Goal: Information Seeking & Learning: Learn about a topic

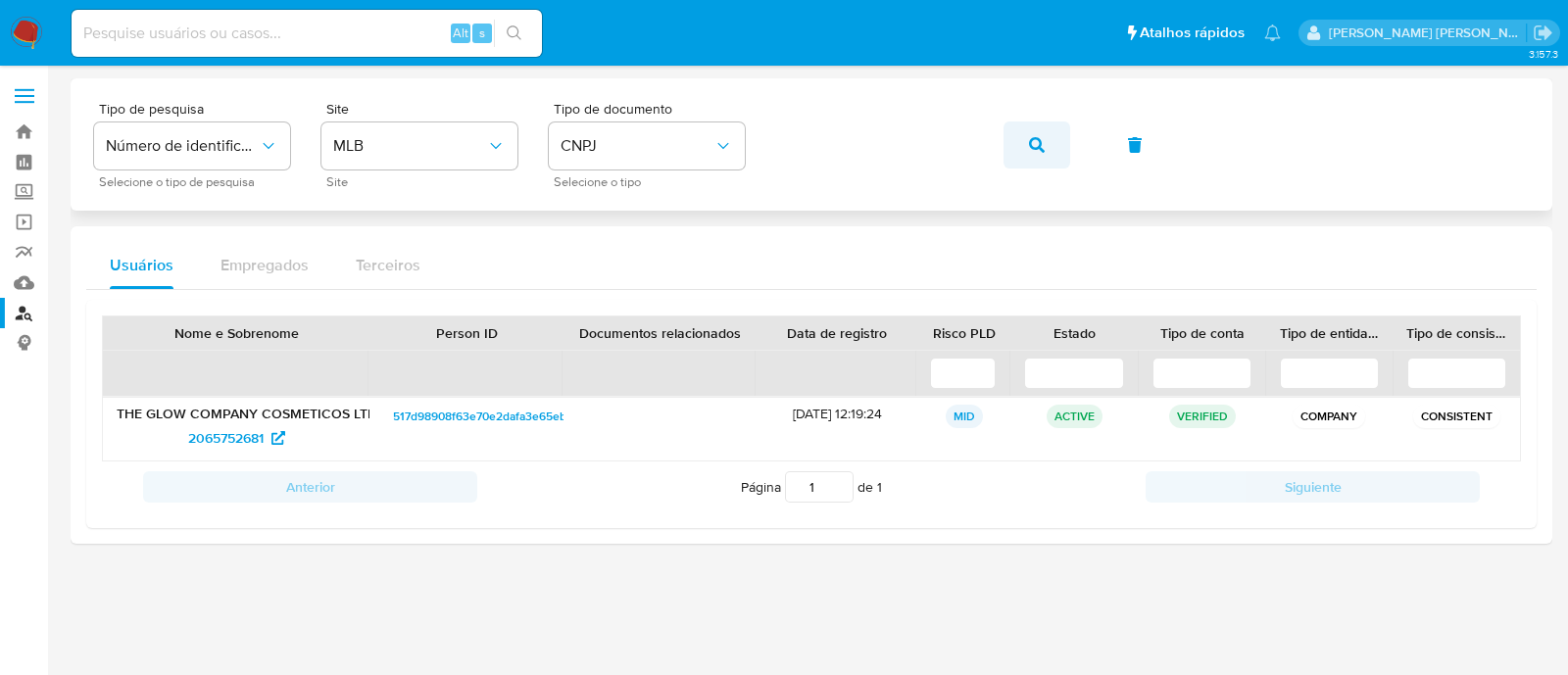
click at [1048, 146] on button "button" at bounding box center [1037, 145] width 67 height 47
click at [231, 439] on span "789938992" at bounding box center [226, 439] width 70 height 32
click at [1021, 149] on button "button" at bounding box center [1037, 145] width 67 height 47
click at [223, 442] on span "510137846" at bounding box center [226, 439] width 65 height 32
click at [1029, 151] on icon "button" at bounding box center [1037, 145] width 16 height 16
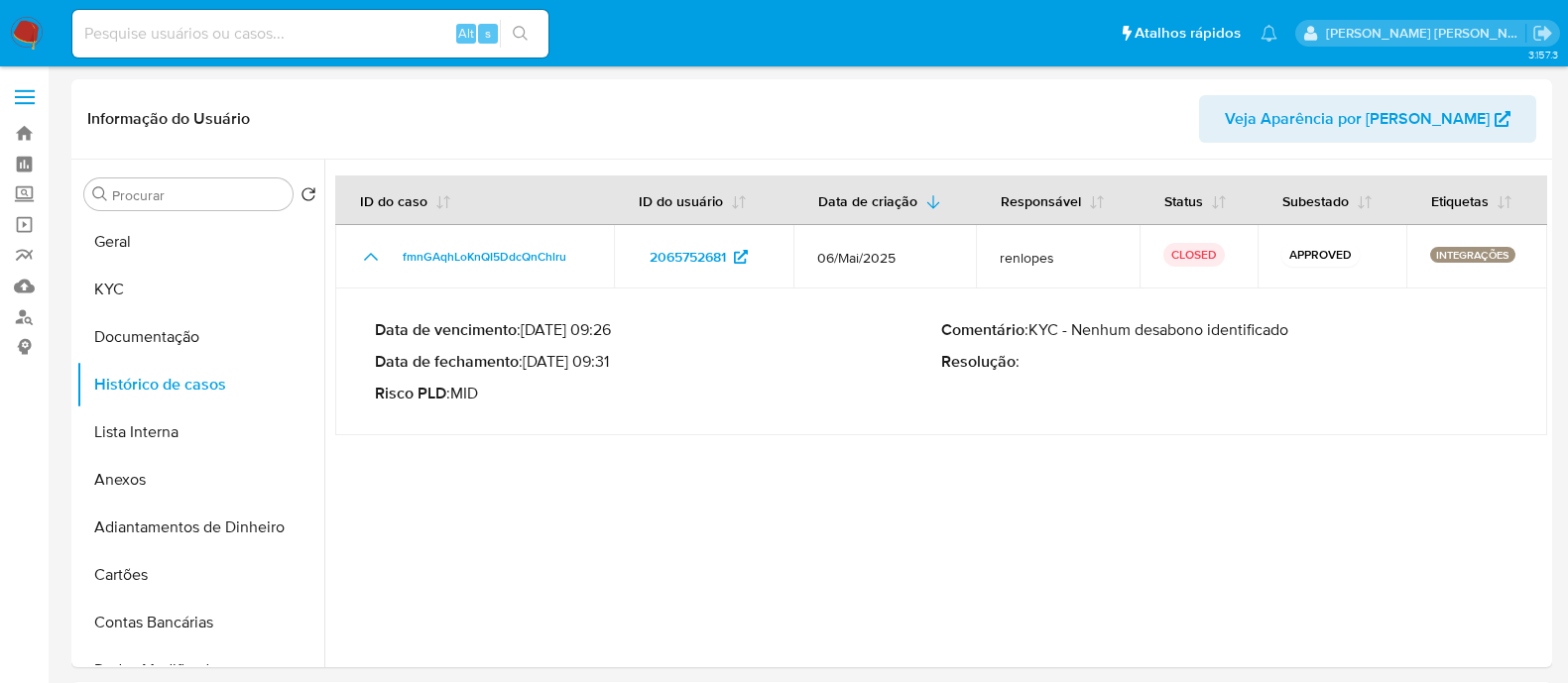
select select "10"
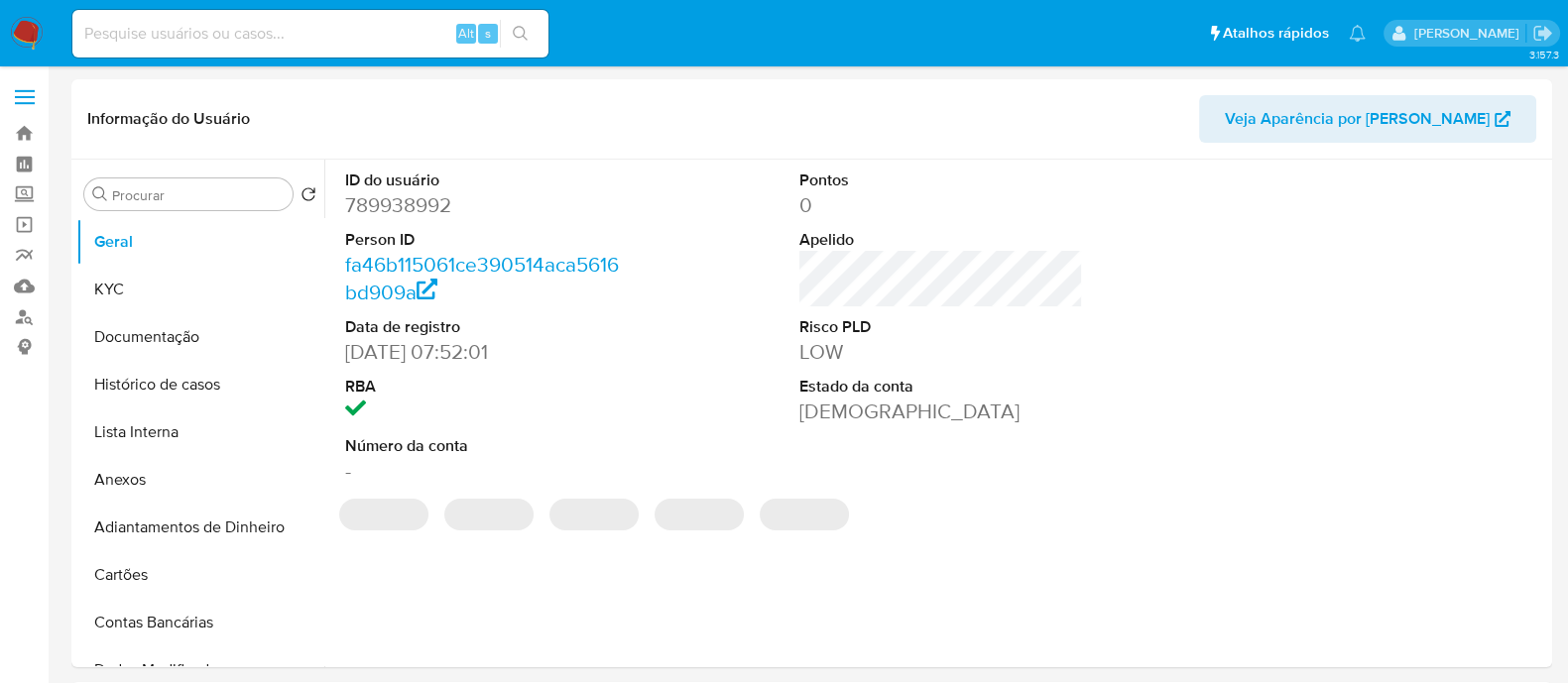
select select "10"
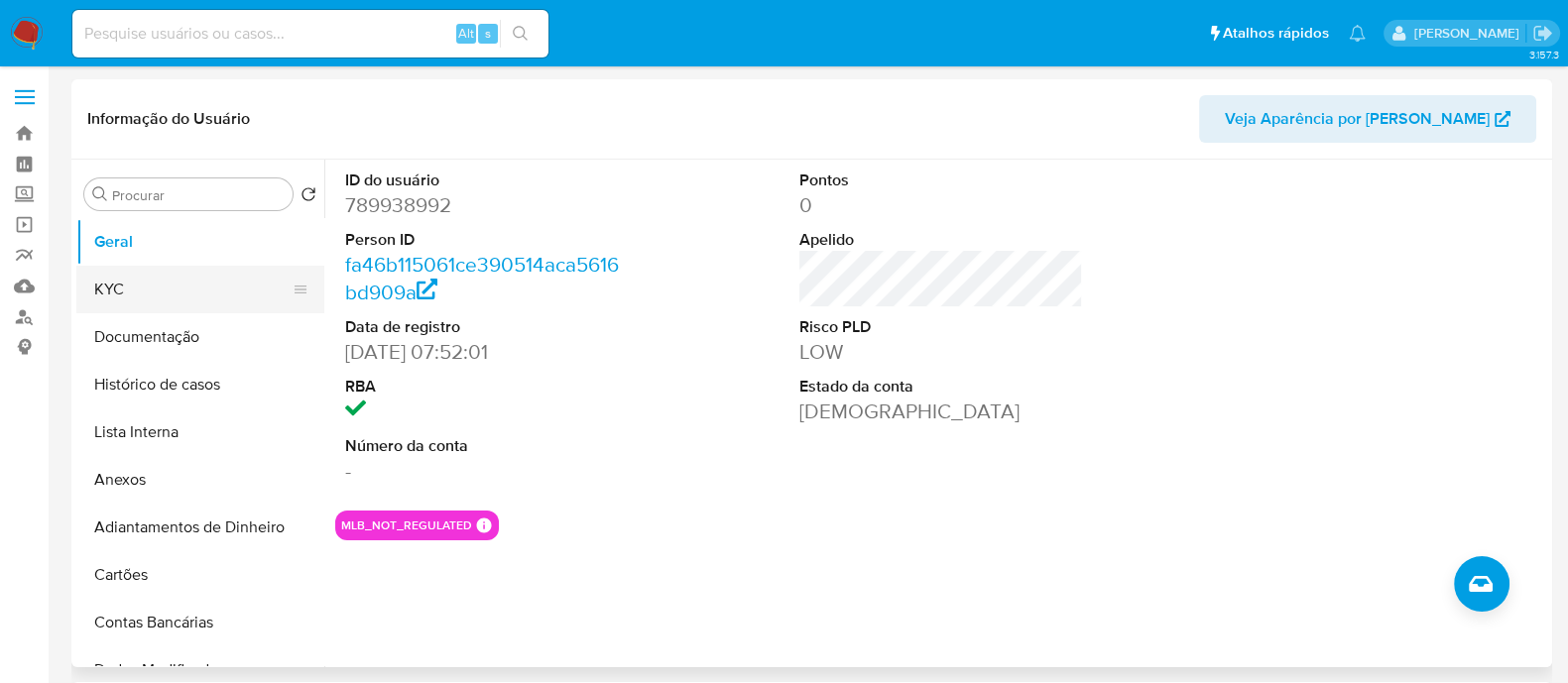
click at [159, 282] on button "KYC" at bounding box center [193, 290] width 232 height 48
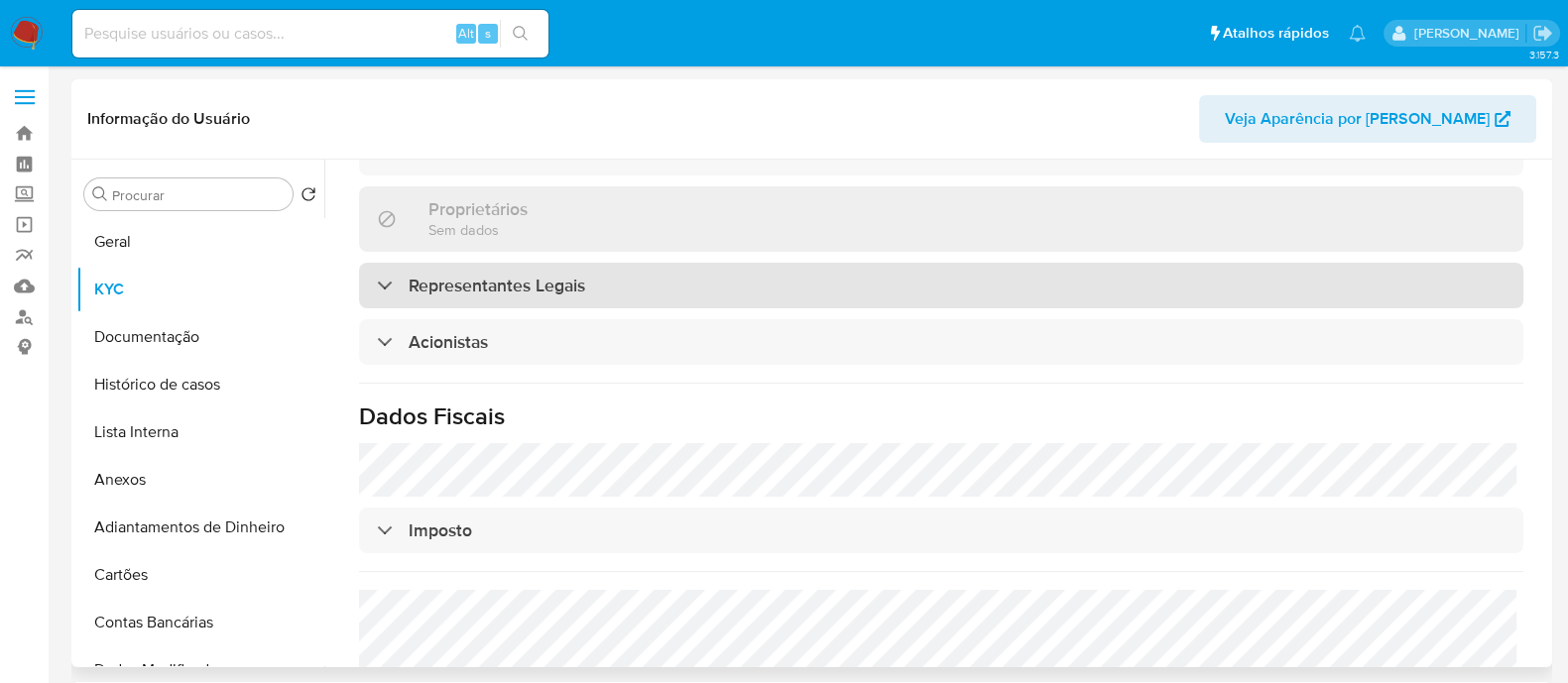
scroll to position [866, 0]
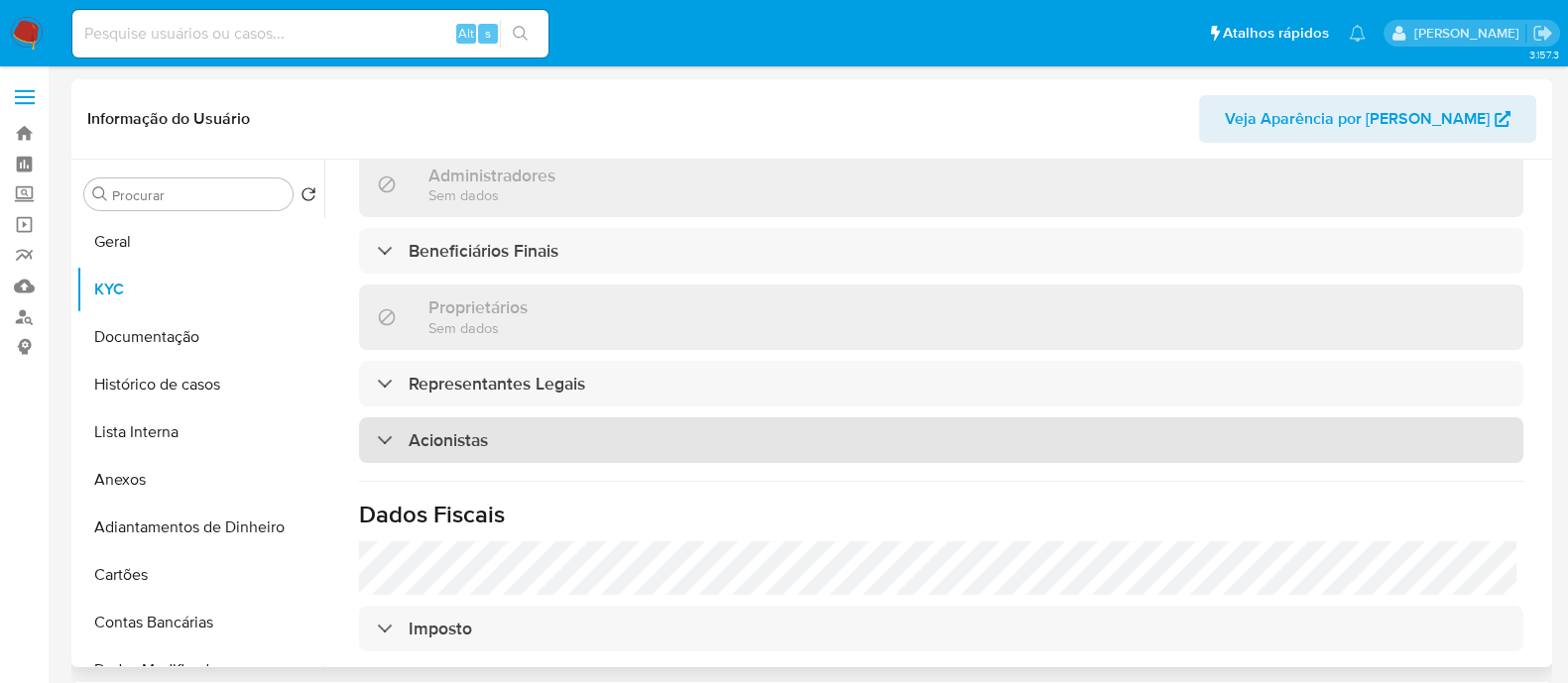
click at [679, 438] on div "Acionistas" at bounding box center [942, 441] width 1165 height 46
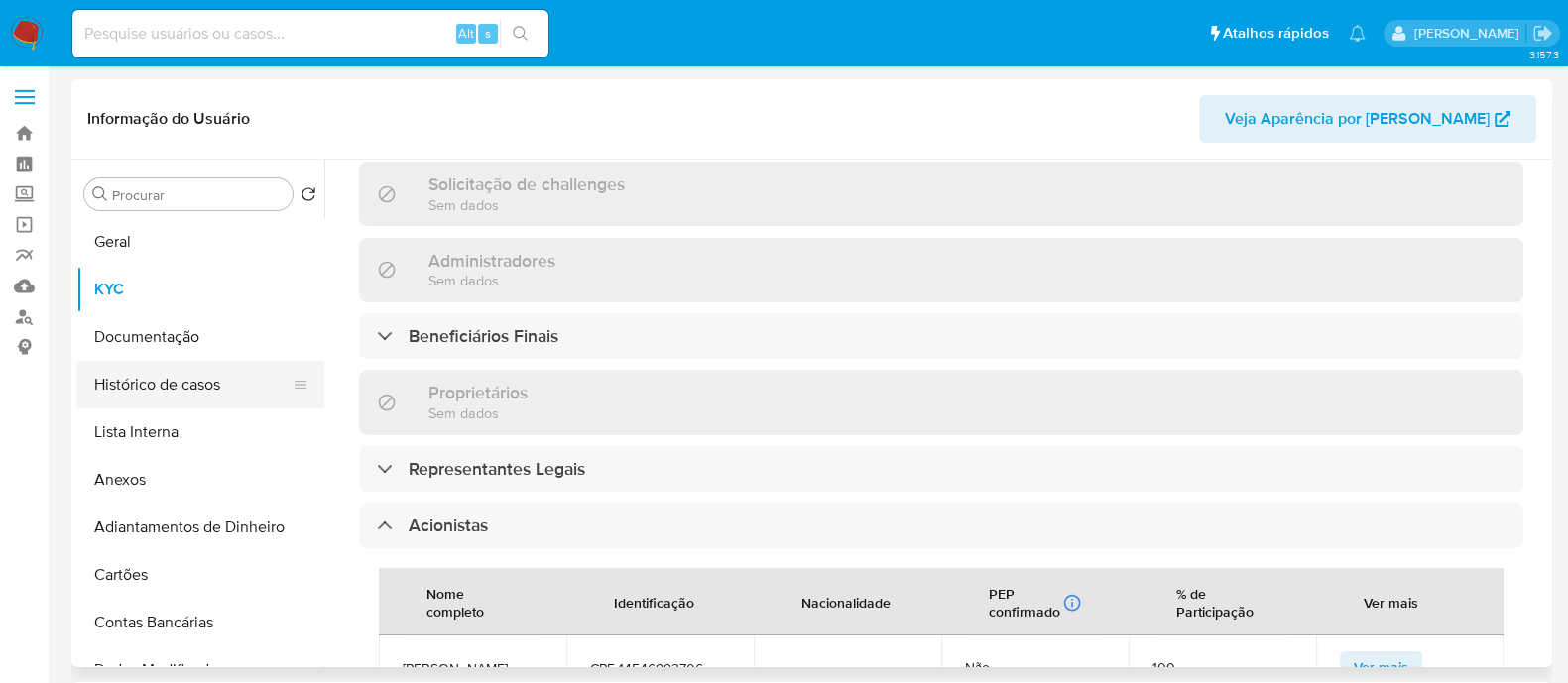
scroll to position [620, 0]
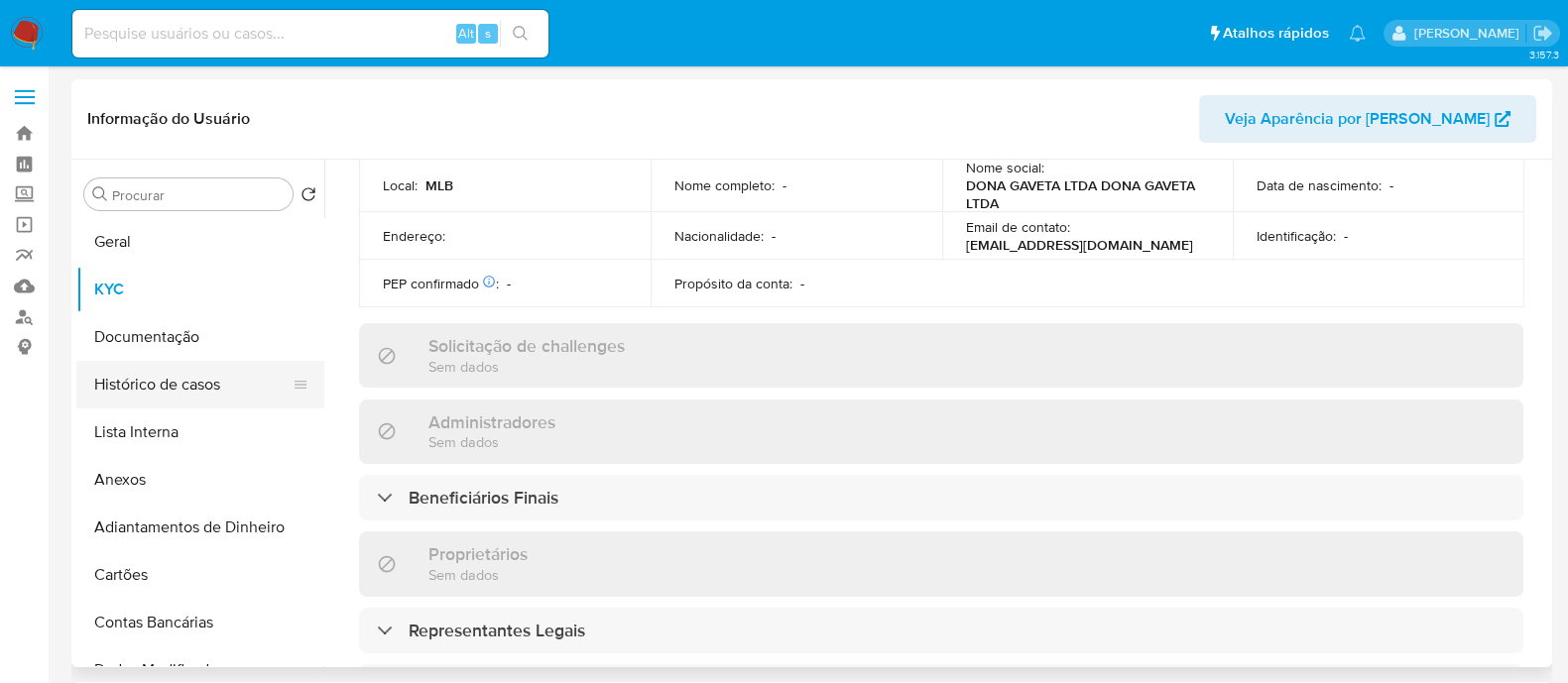
click at [194, 399] on button "Histórico de casos" at bounding box center [193, 385] width 232 height 48
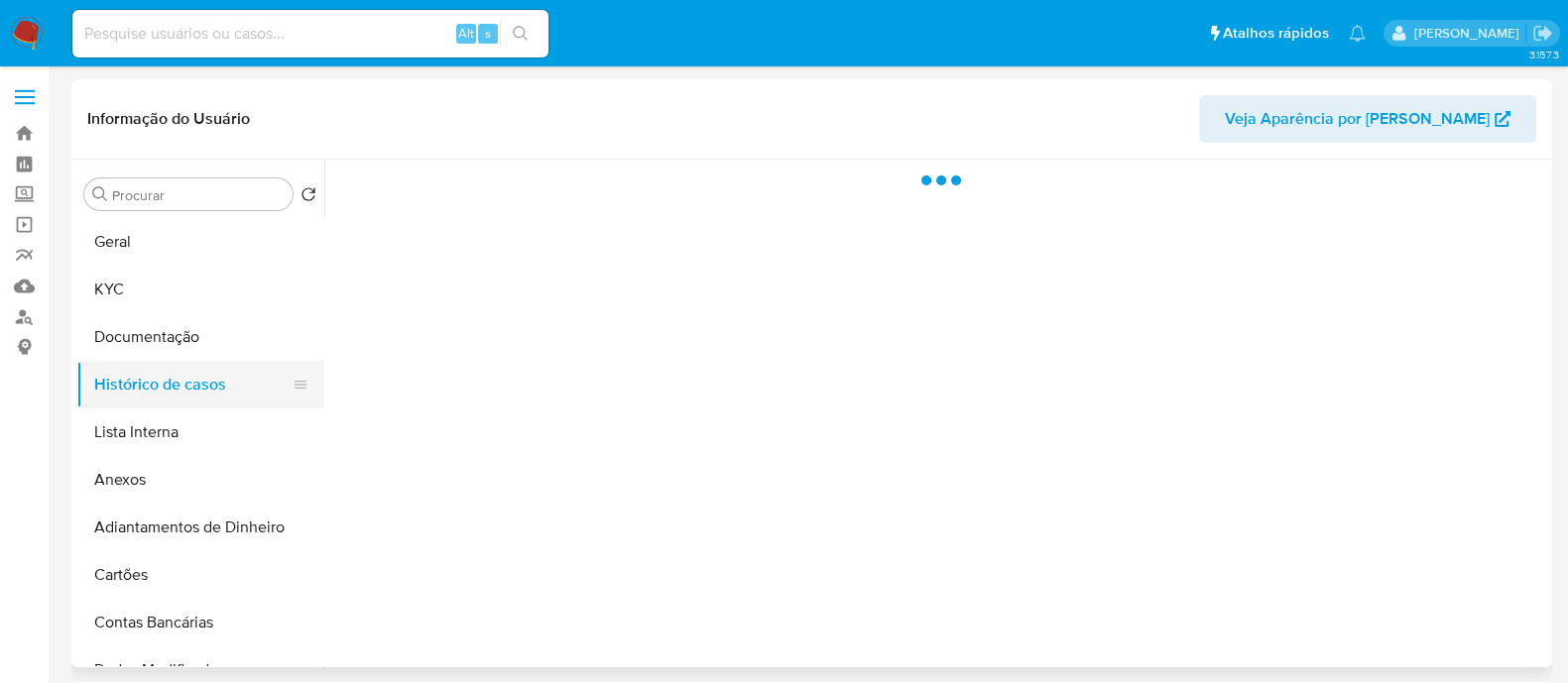
scroll to position [0, 0]
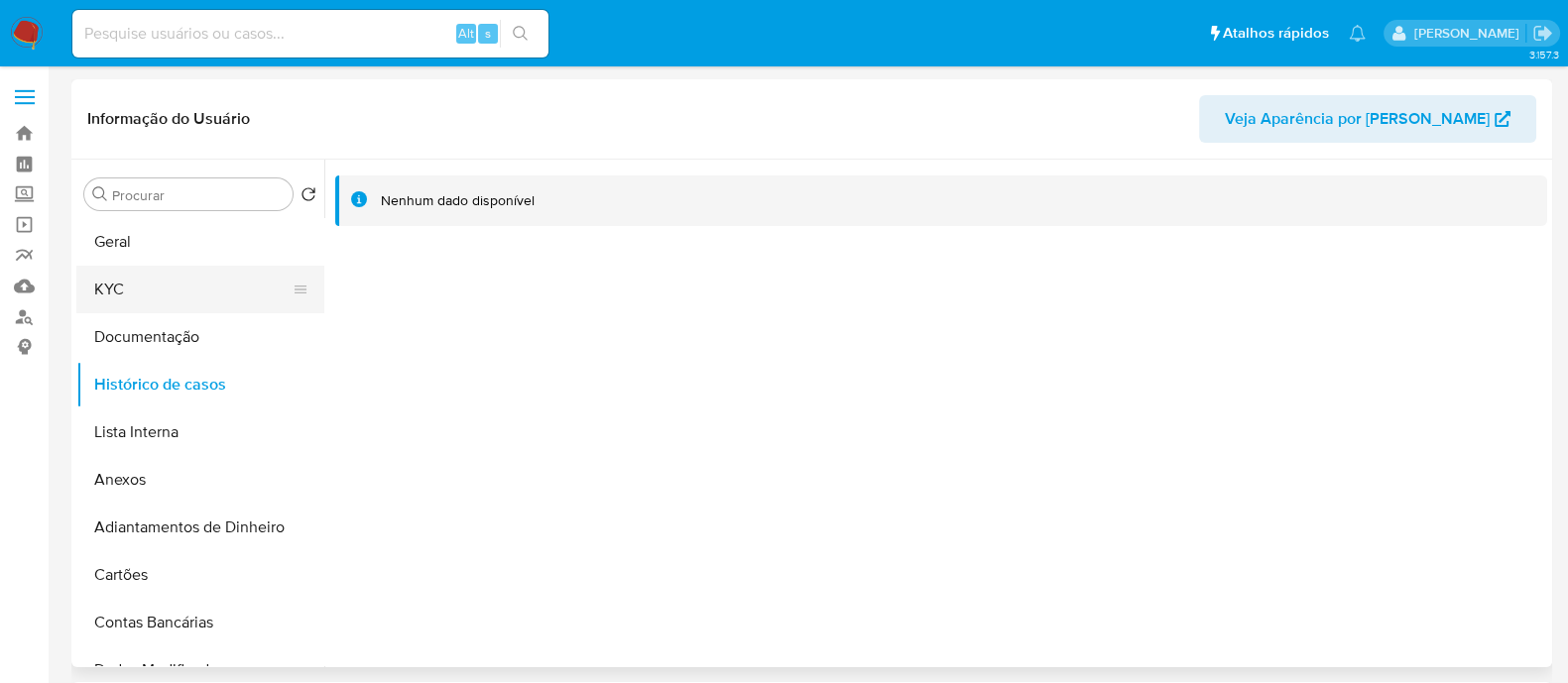
click at [188, 274] on button "KYC" at bounding box center [193, 290] width 232 height 48
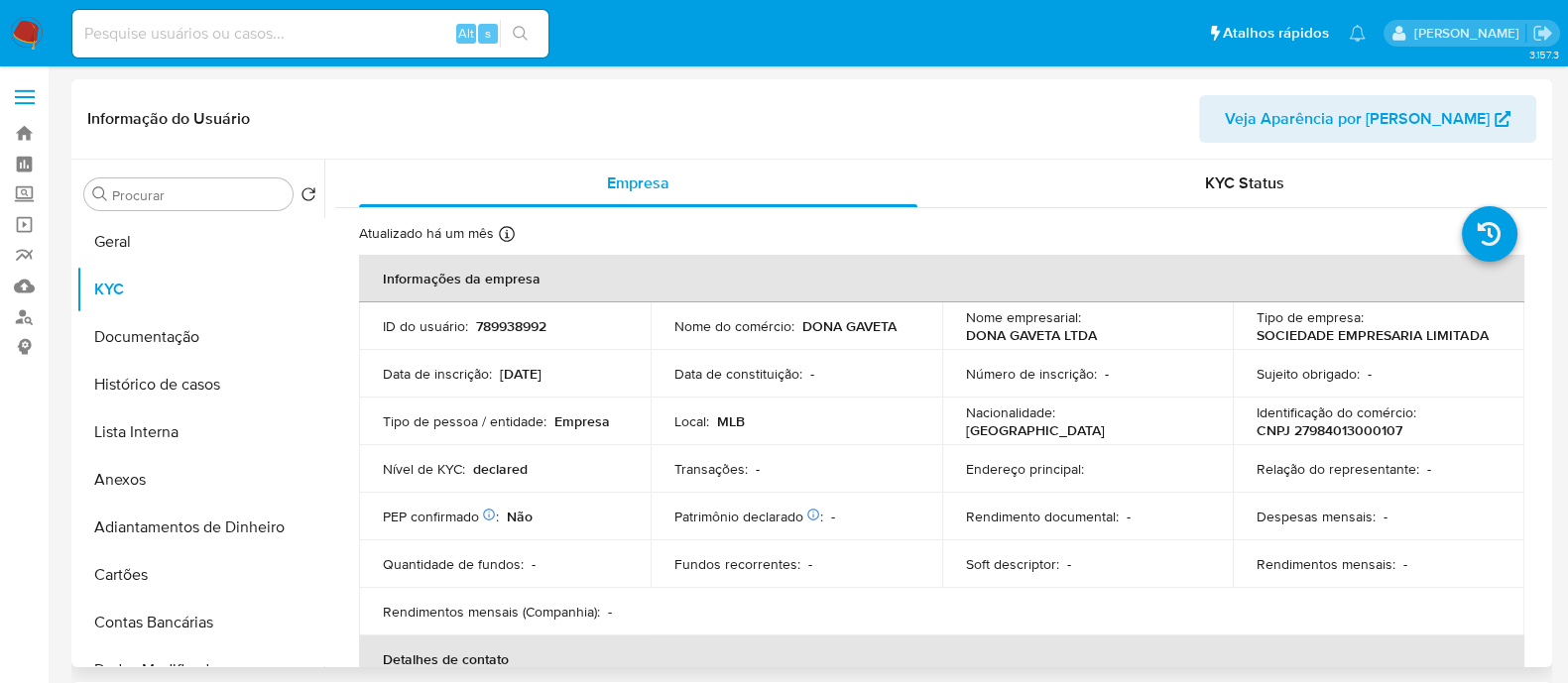
click at [1330, 429] on p "CNPJ 27984013000107" at bounding box center [1330, 431] width 146 height 18
copy p "27984013000107"
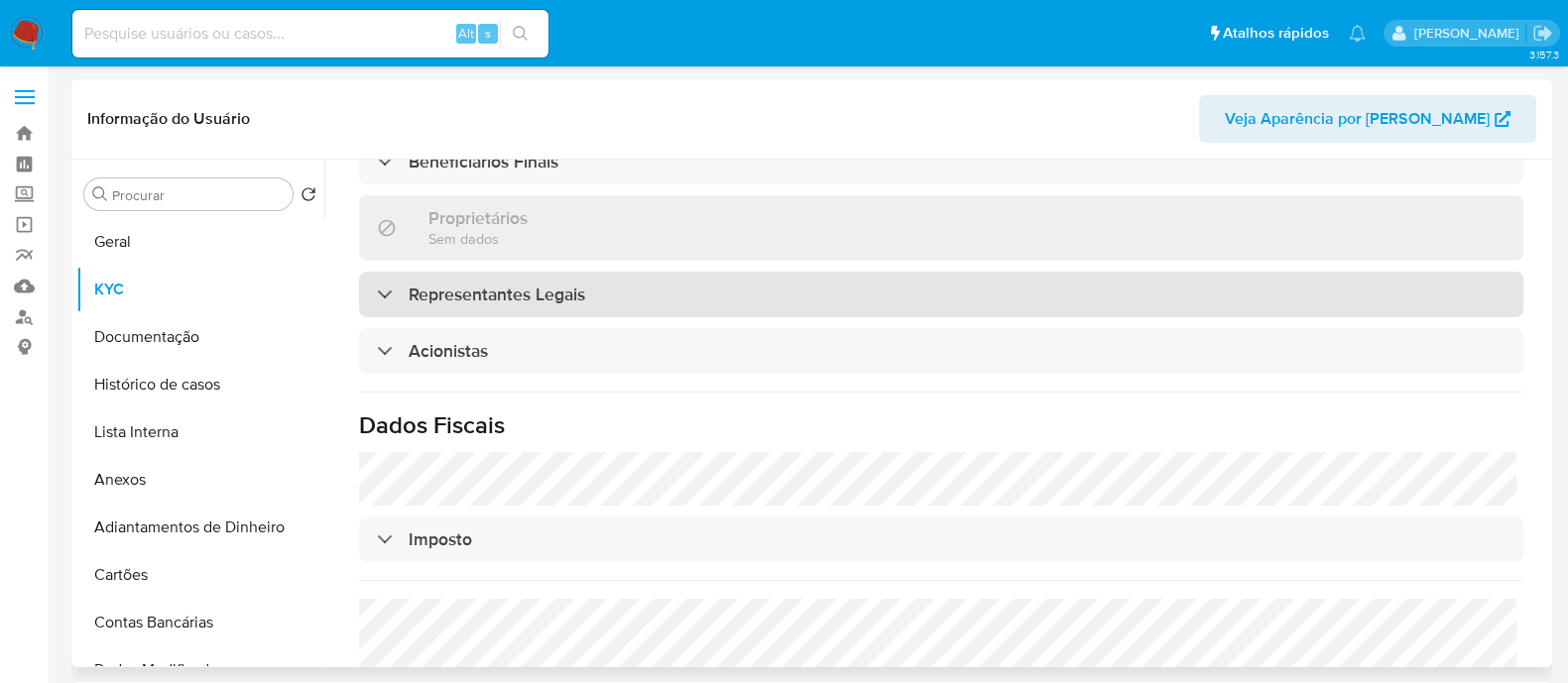
scroll to position [866, 0]
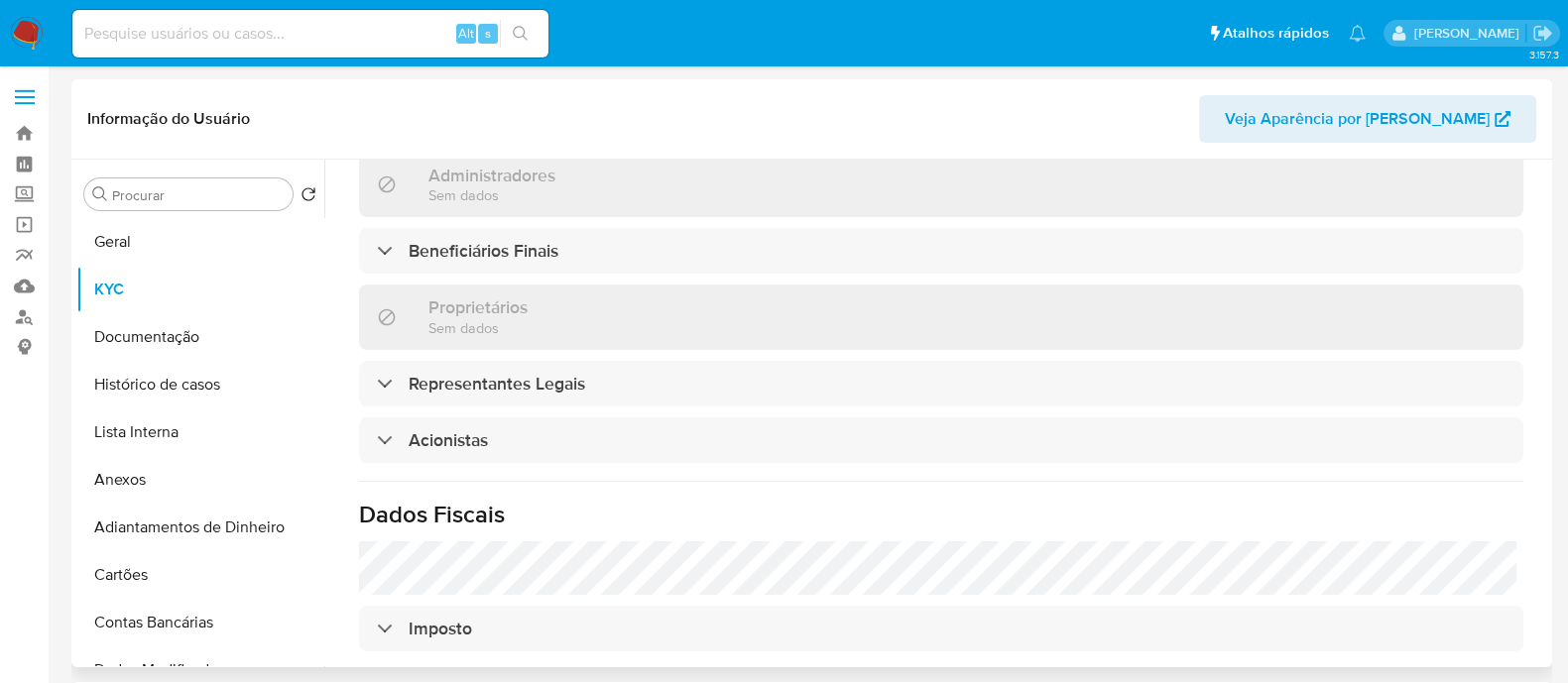
click at [588, 471] on div "Informações da empresa ID do usuário : 789938992 Nome do comércio : DONA GAVETA…" at bounding box center [942, 160] width 1165 height 1543
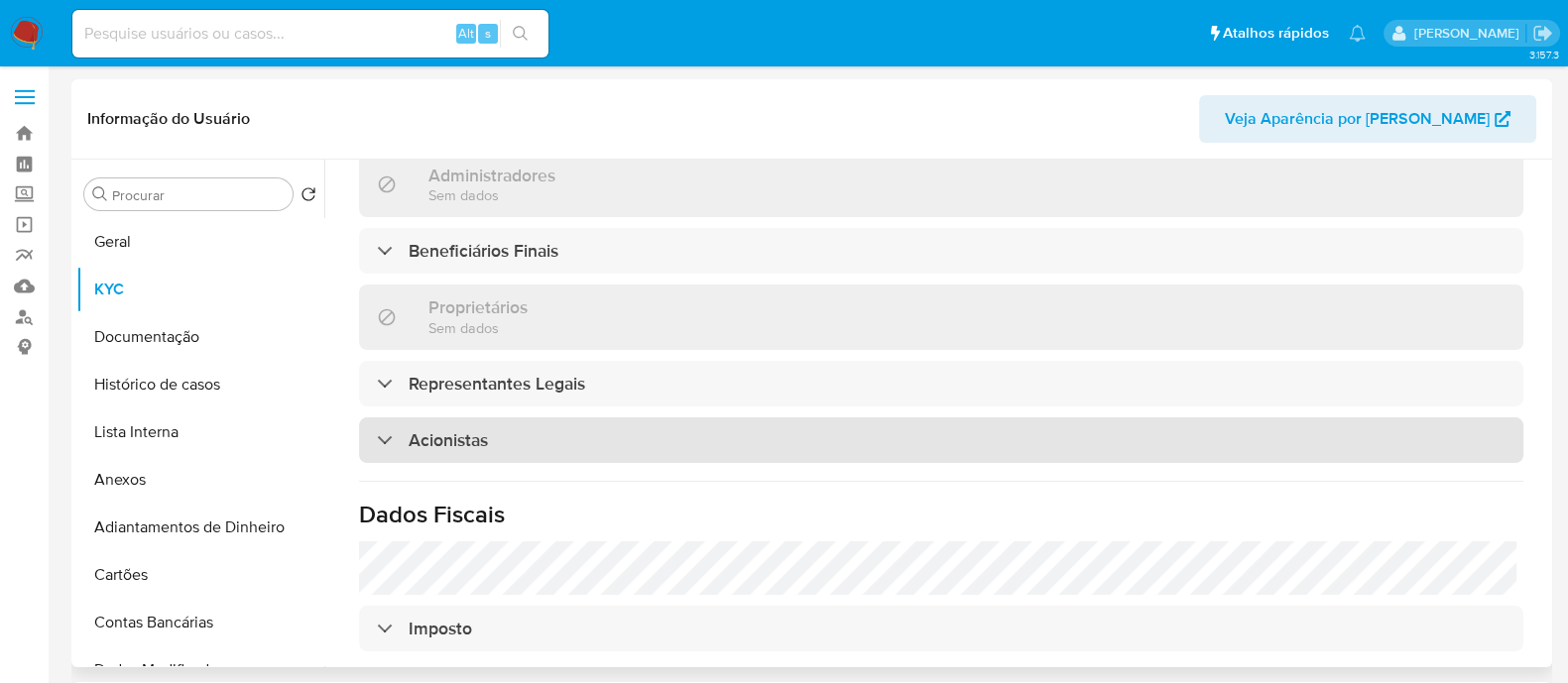
click at [622, 435] on div "Acionistas" at bounding box center [942, 441] width 1165 height 46
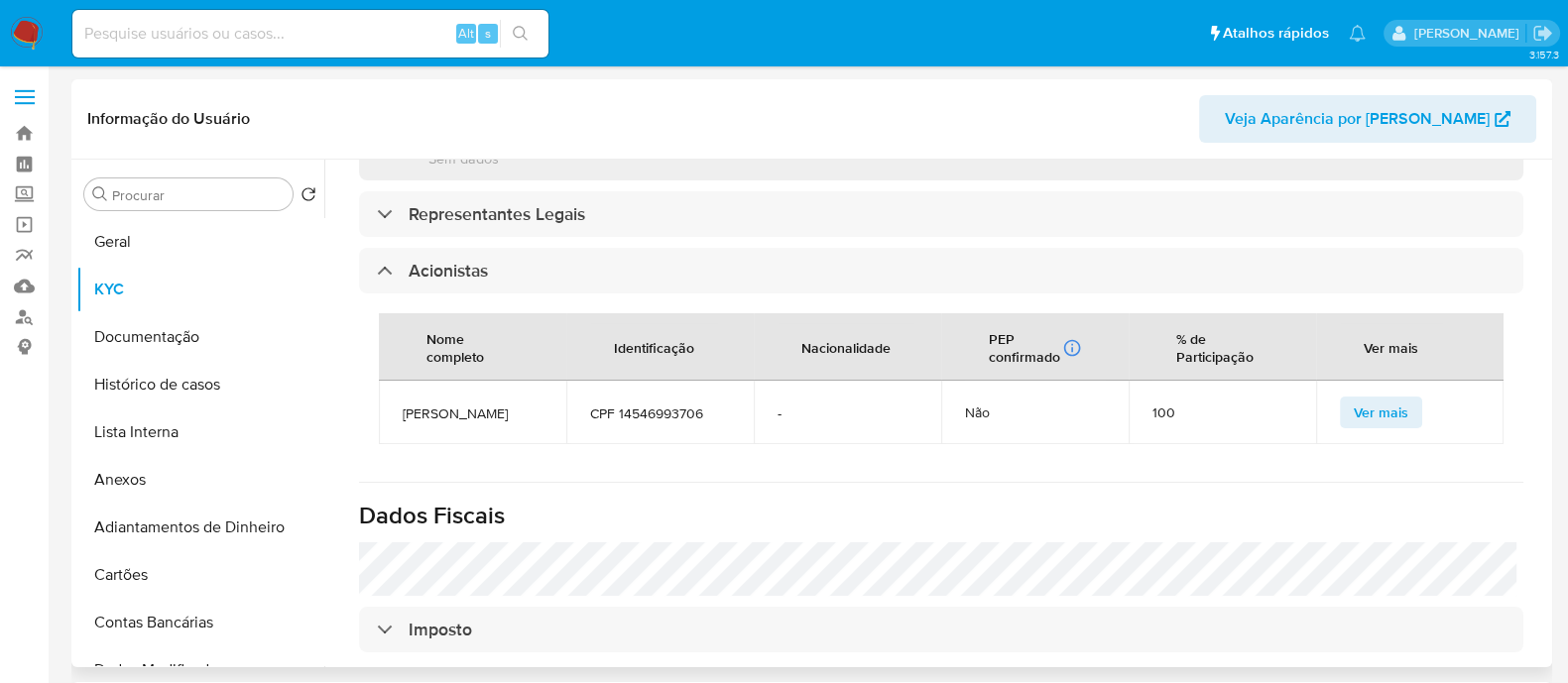
scroll to position [1087, 0]
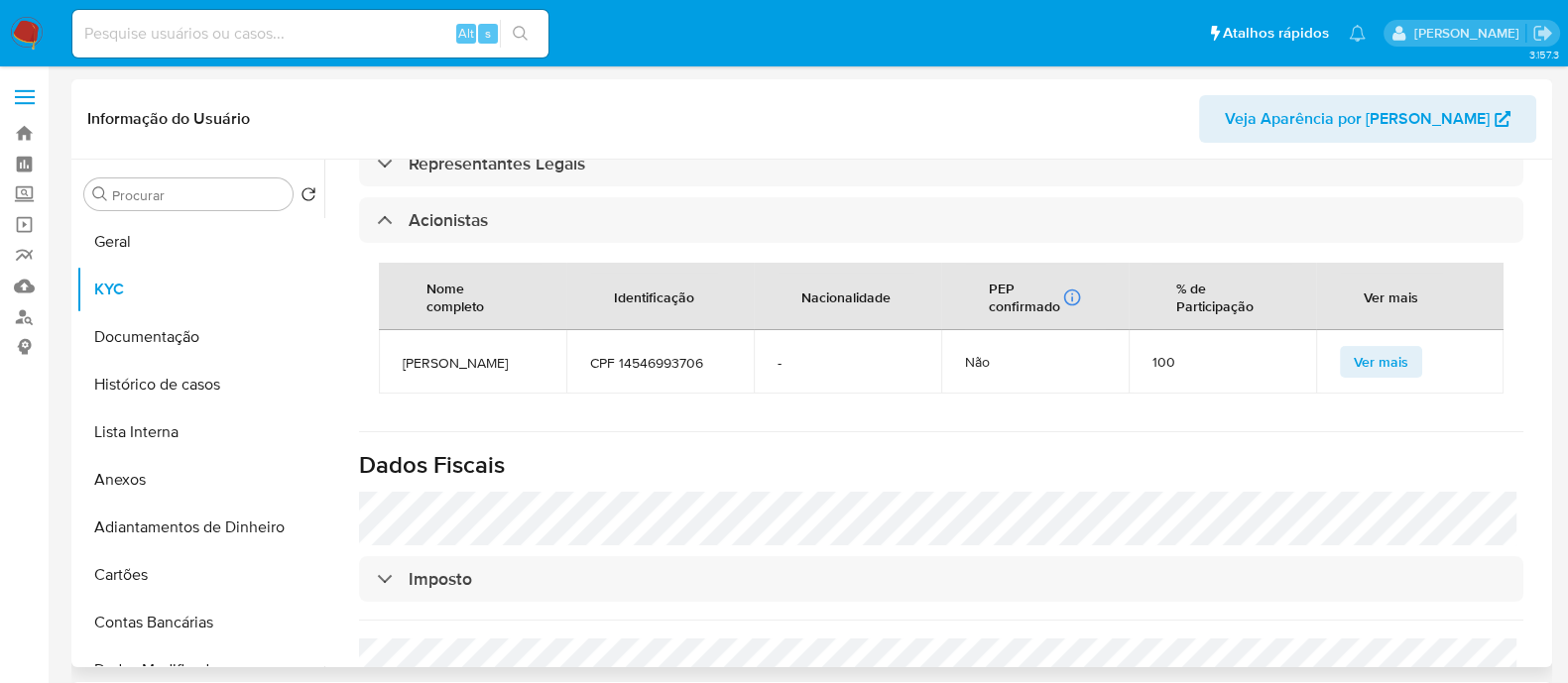
click at [447, 370] on span "MYLENA TAMARA TRESMANN" at bounding box center [473, 363] width 140 height 18
copy span "MYLENA TAMARA TRESMANN"
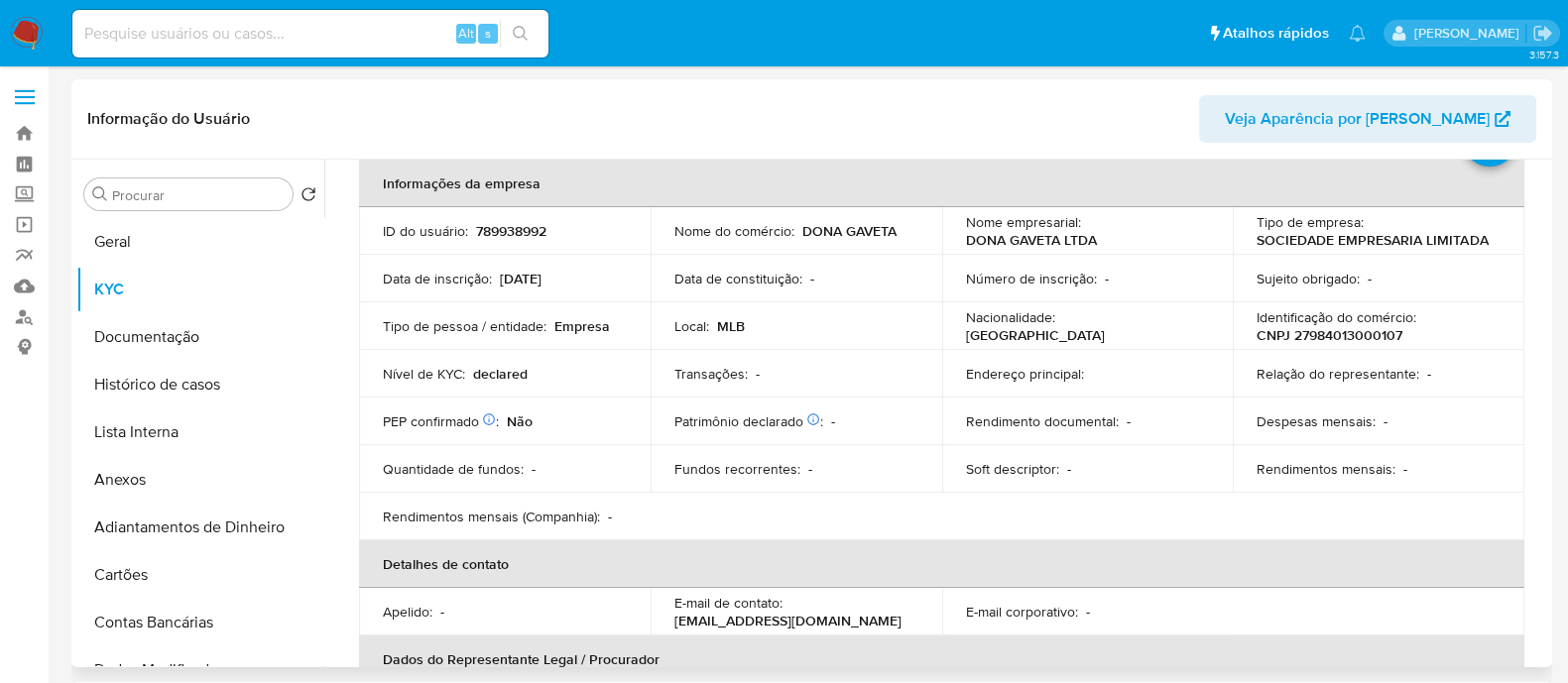
scroll to position [0, 0]
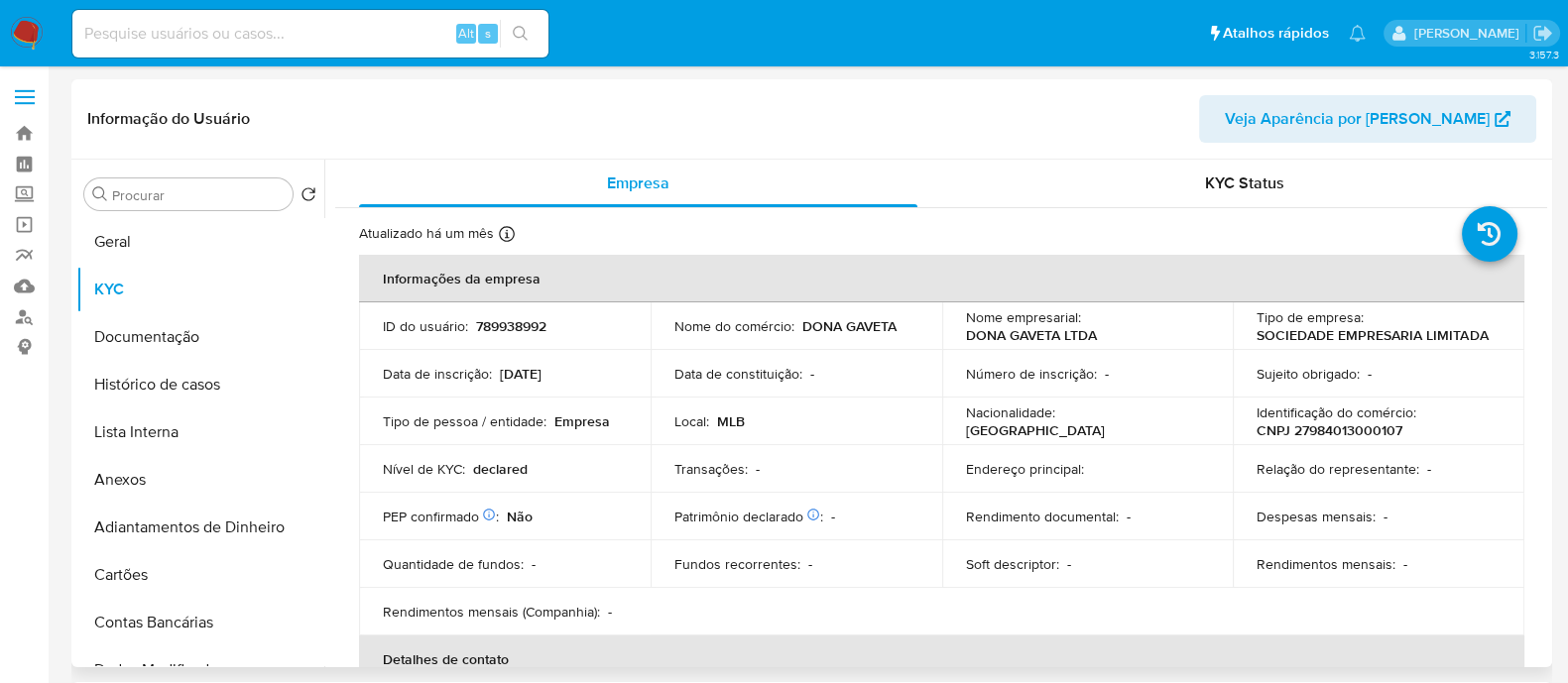
click at [496, 319] on p "789938992" at bounding box center [511, 326] width 71 height 18
click at [496, 321] on p "789938992" at bounding box center [511, 326] width 71 height 18
copy p "789938992"
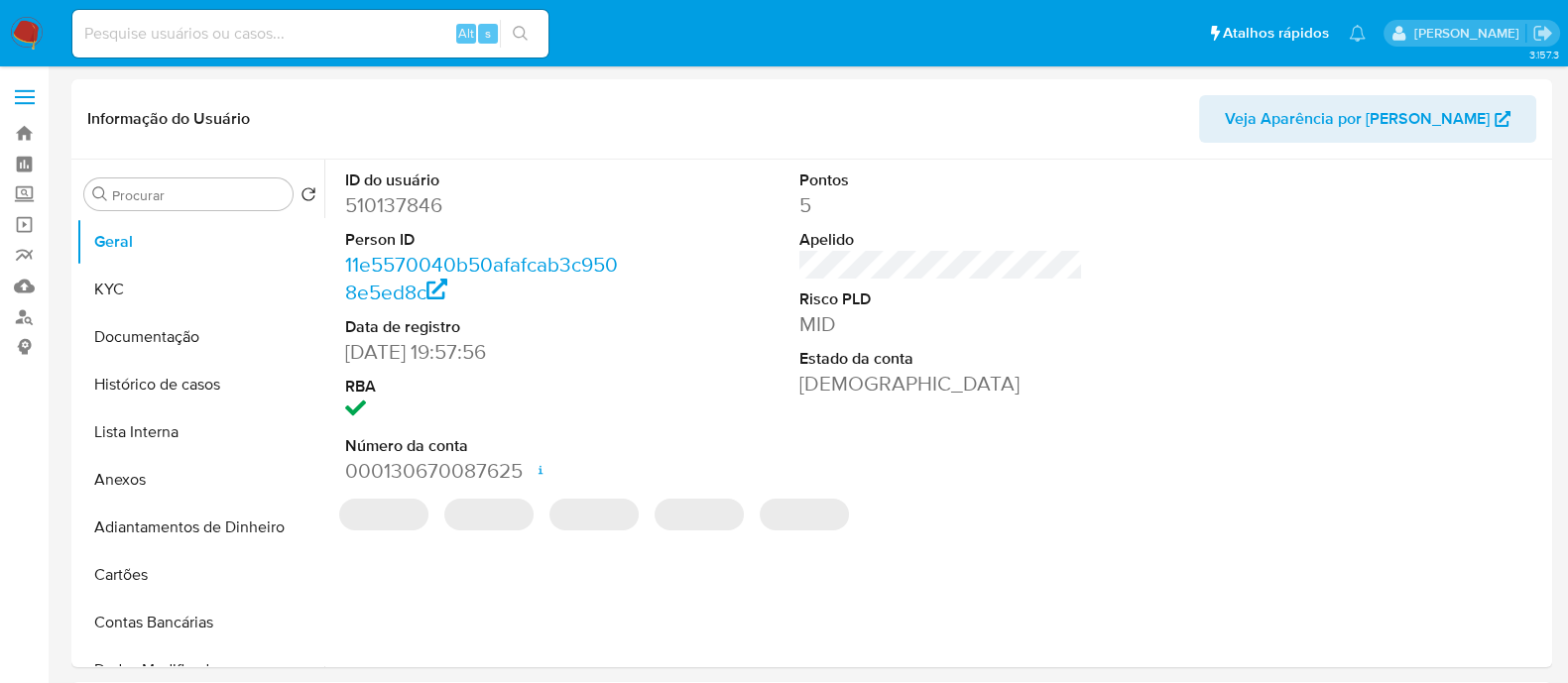
select select "10"
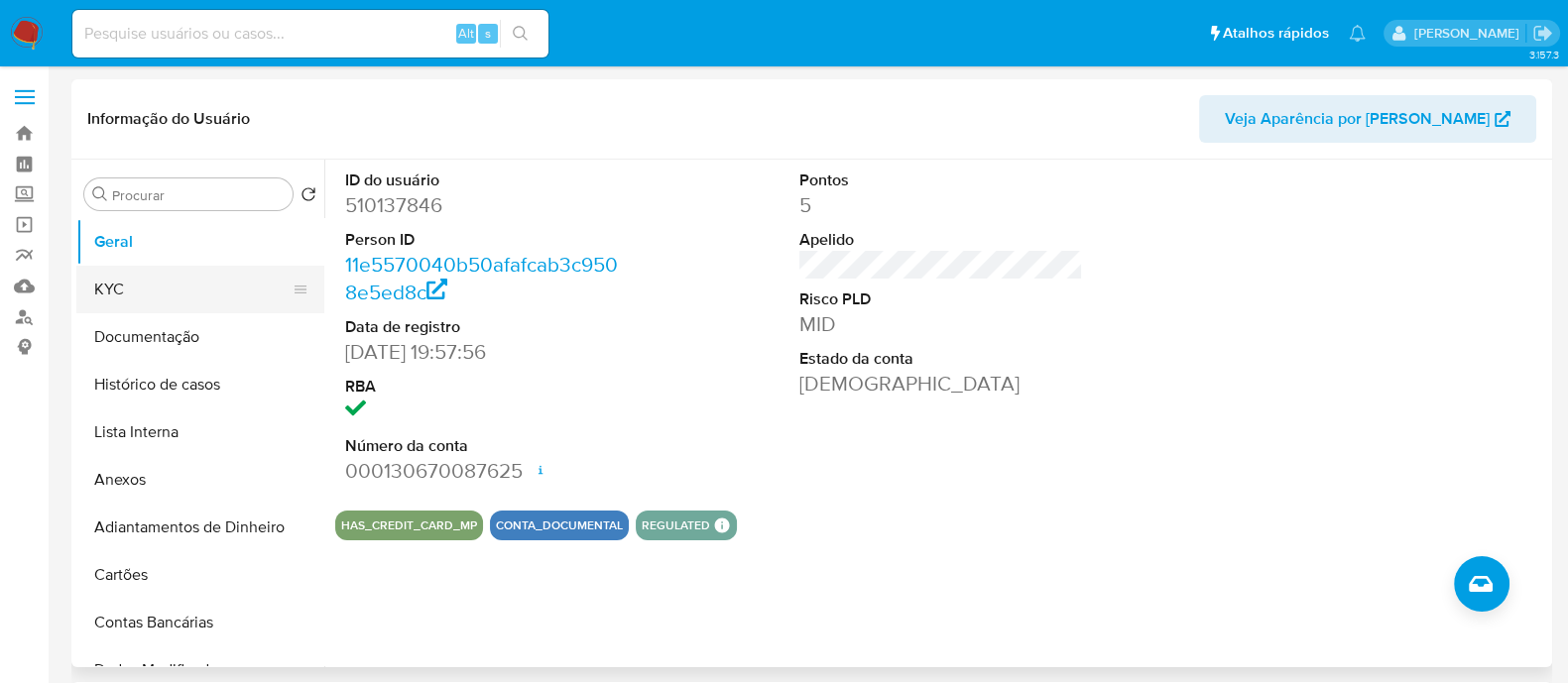
click at [214, 285] on button "KYC" at bounding box center [193, 290] width 232 height 48
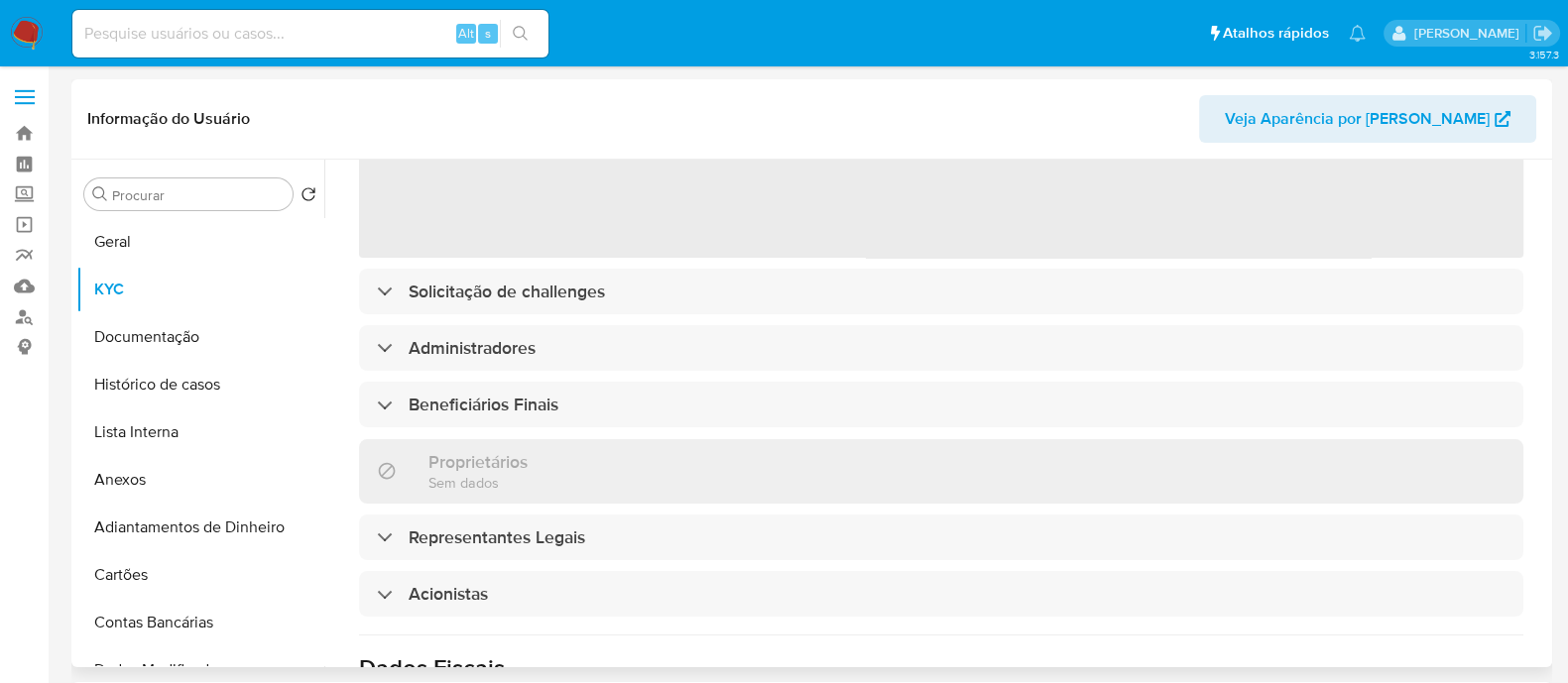
scroll to position [962, 0]
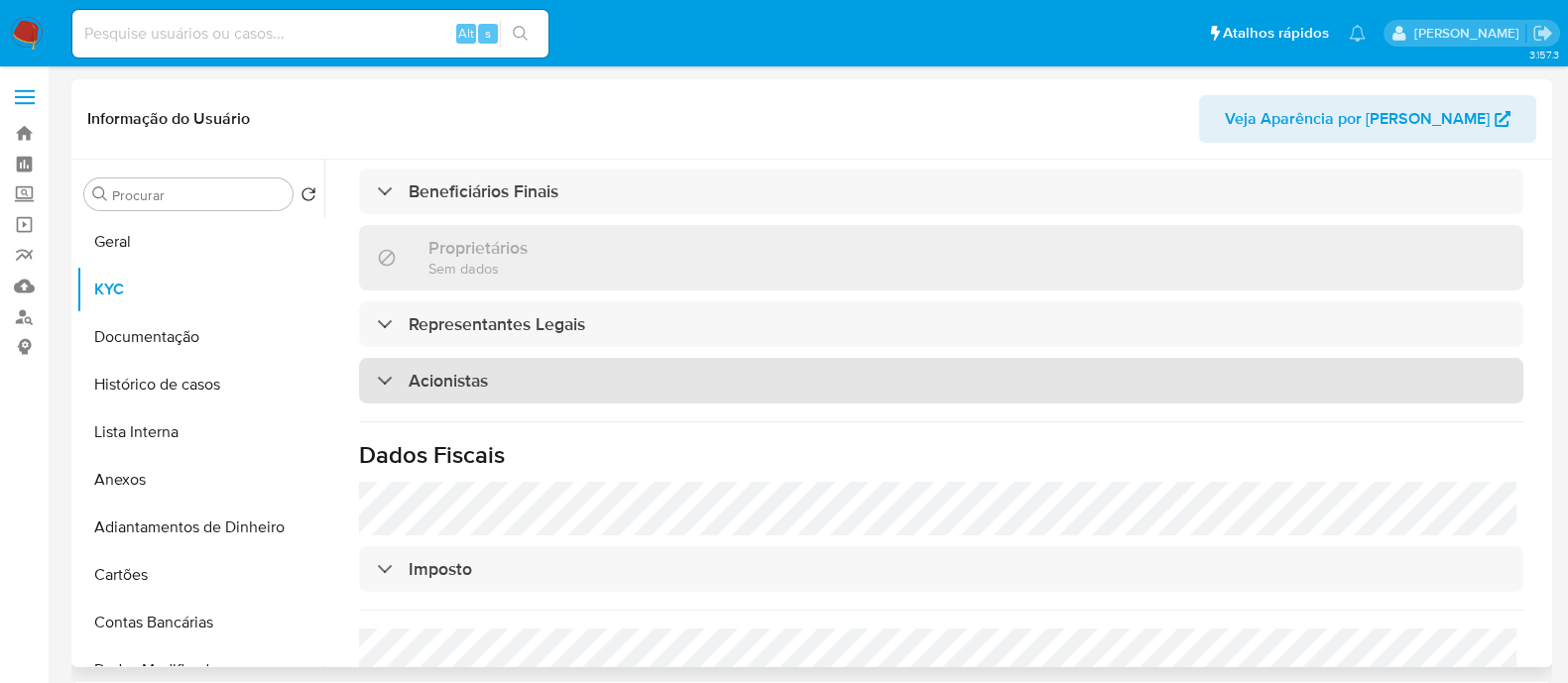
click at [657, 358] on div "Acionistas" at bounding box center [942, 381] width 1165 height 46
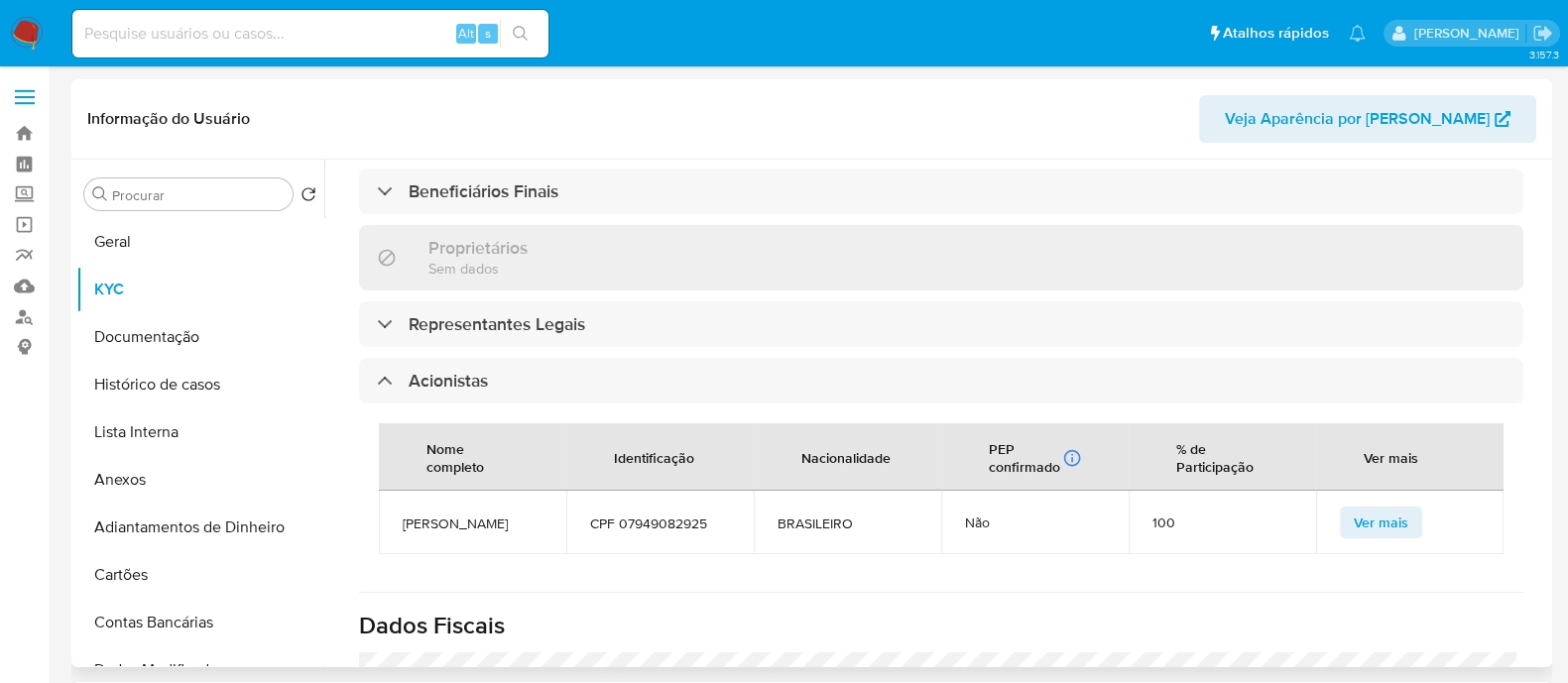
click at [75, 381] on div "Procurar Retornar ao pedido padrão Geral KYC Documentação Histórico de casos Li…" at bounding box center [812, 413] width 1481 height 508
click at [91, 382] on button "Histórico de casos" at bounding box center [193, 385] width 232 height 48
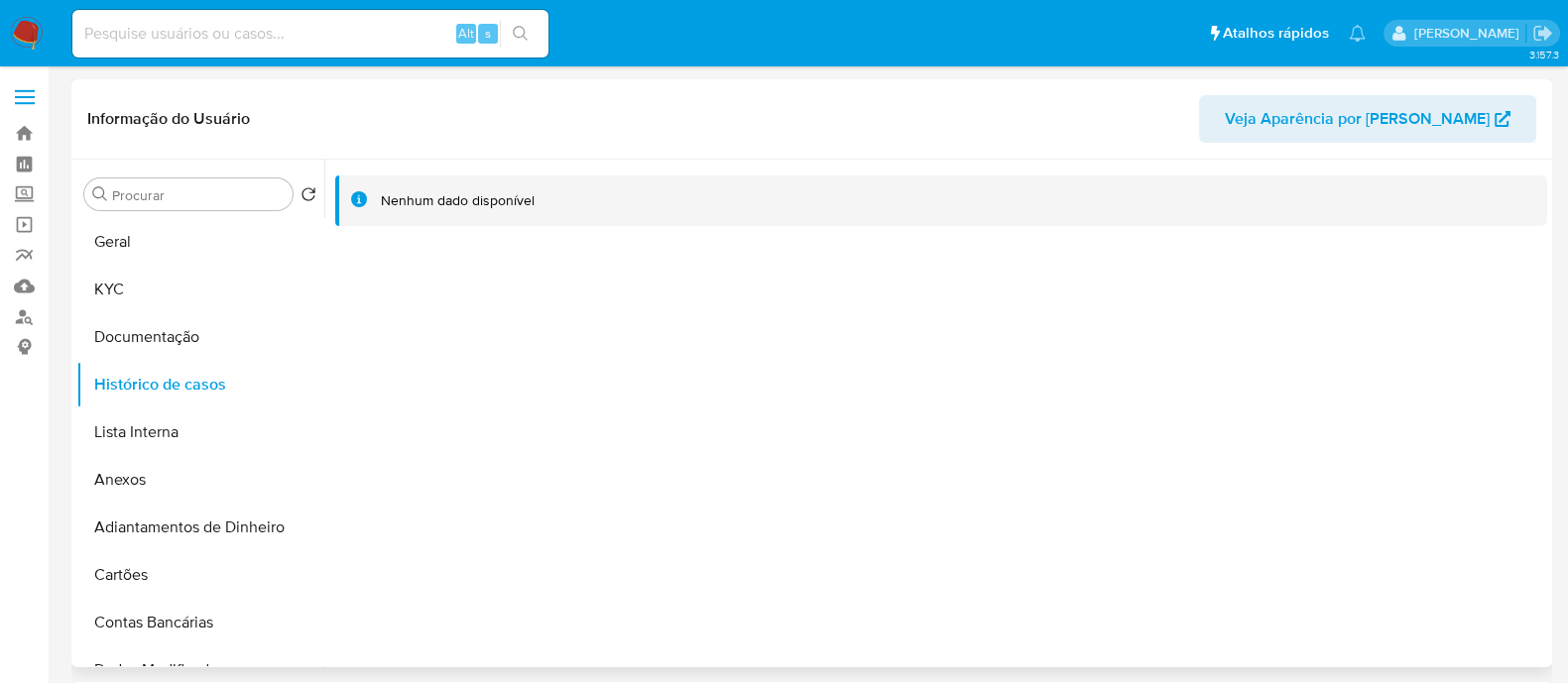
click at [566, 291] on div at bounding box center [936, 413] width 1223 height 508
click at [254, 269] on button "KYC" at bounding box center [193, 290] width 232 height 48
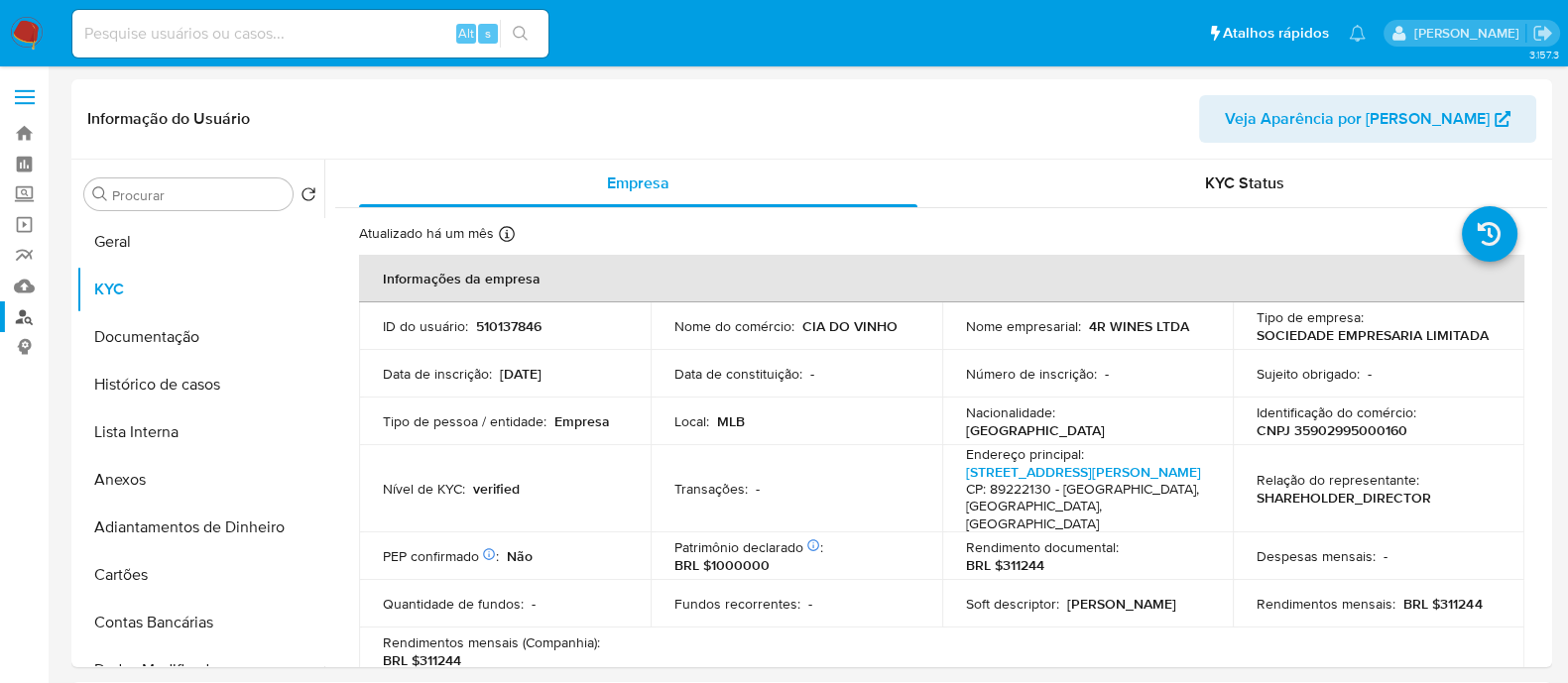
click at [24, 314] on link "Localizador de pessoas" at bounding box center [118, 316] width 236 height 31
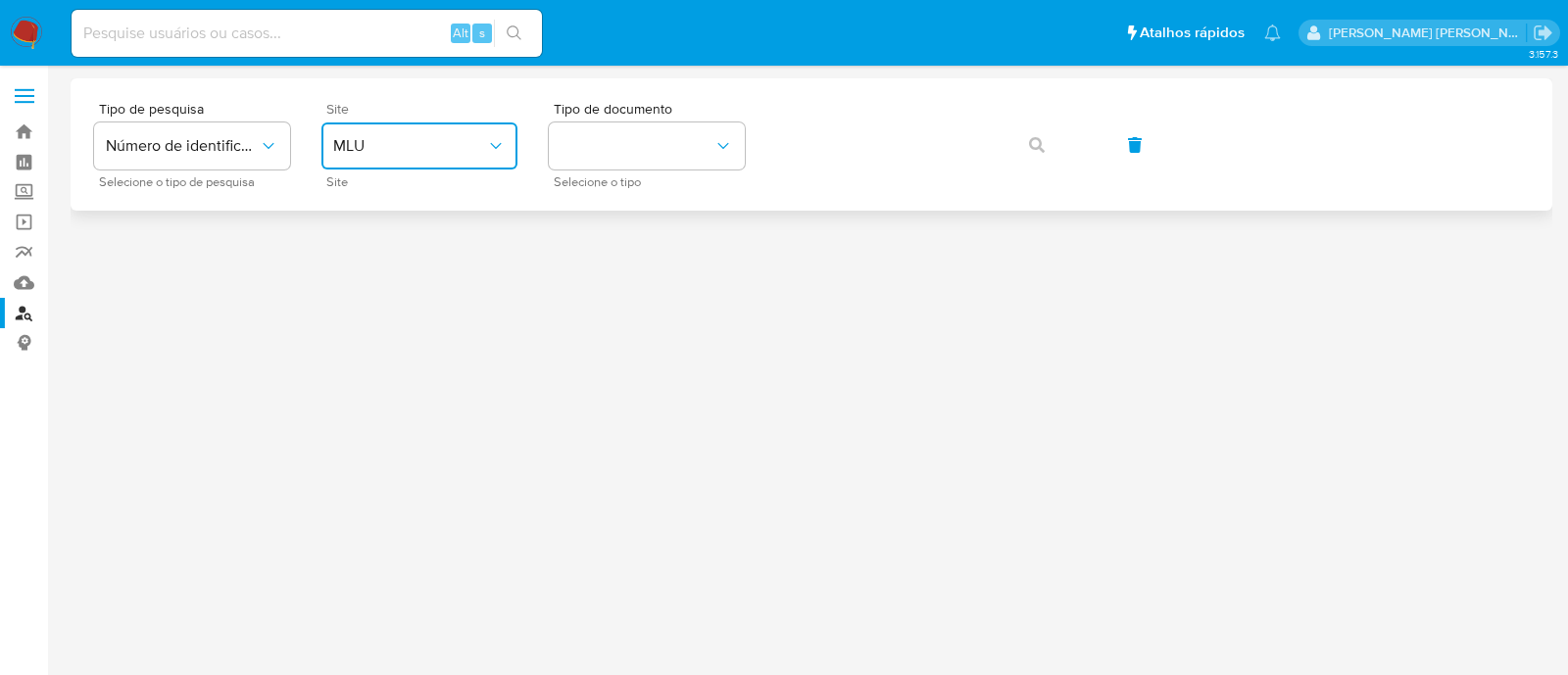
click at [465, 149] on span "MLU" at bounding box center [409, 146] width 153 height 20
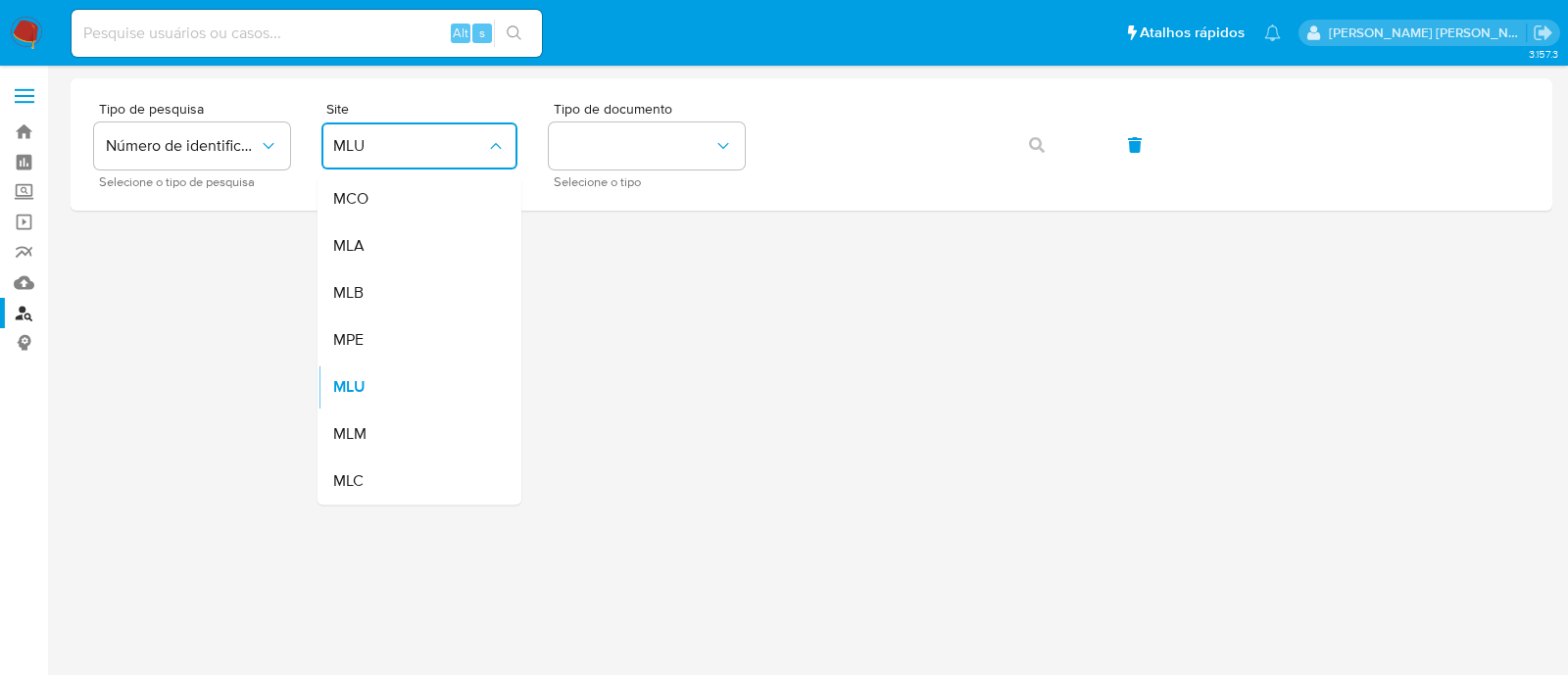
click at [426, 284] on div "MLB" at bounding box center [413, 293] width 161 height 47
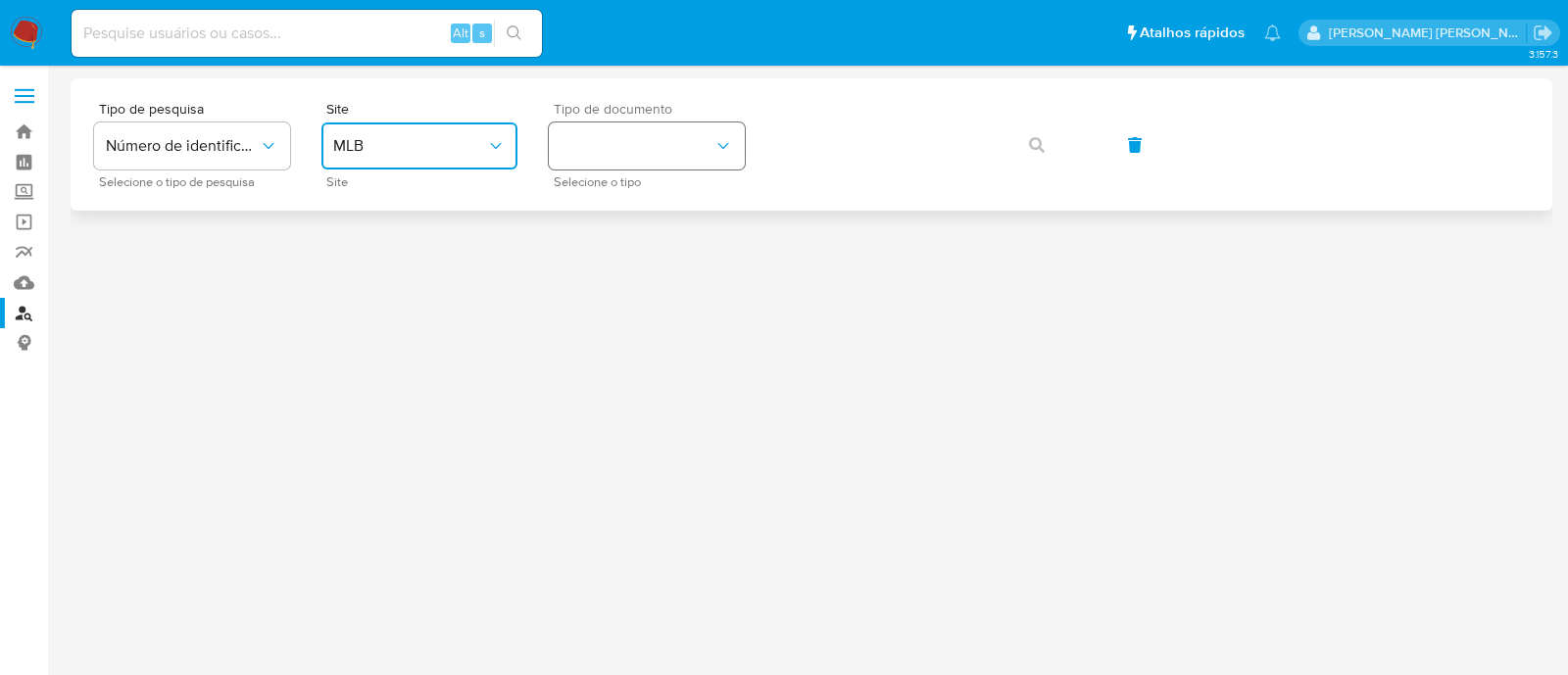
click at [619, 143] on button "identificationType" at bounding box center [647, 146] width 196 height 47
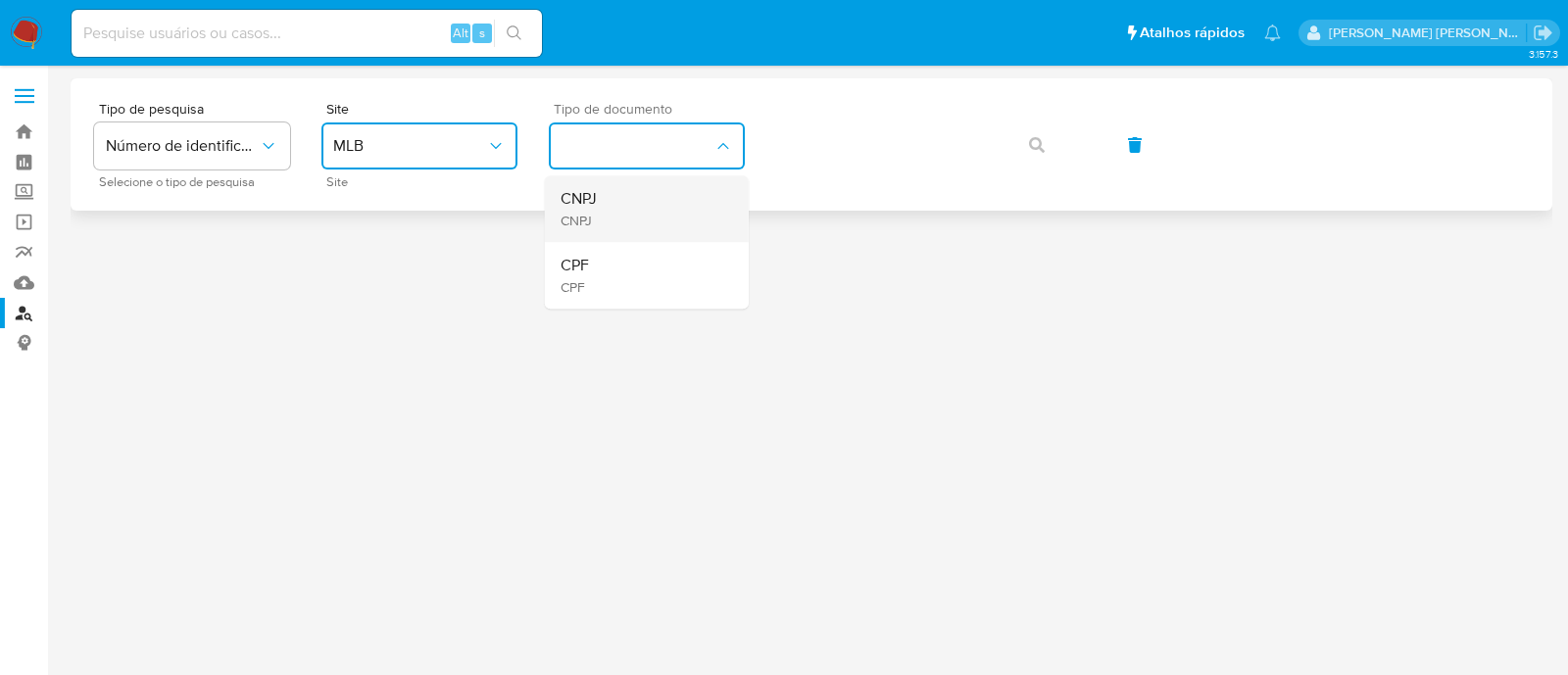
click at [612, 205] on div "CNPJ CNPJ" at bounding box center [641, 209] width 161 height 67
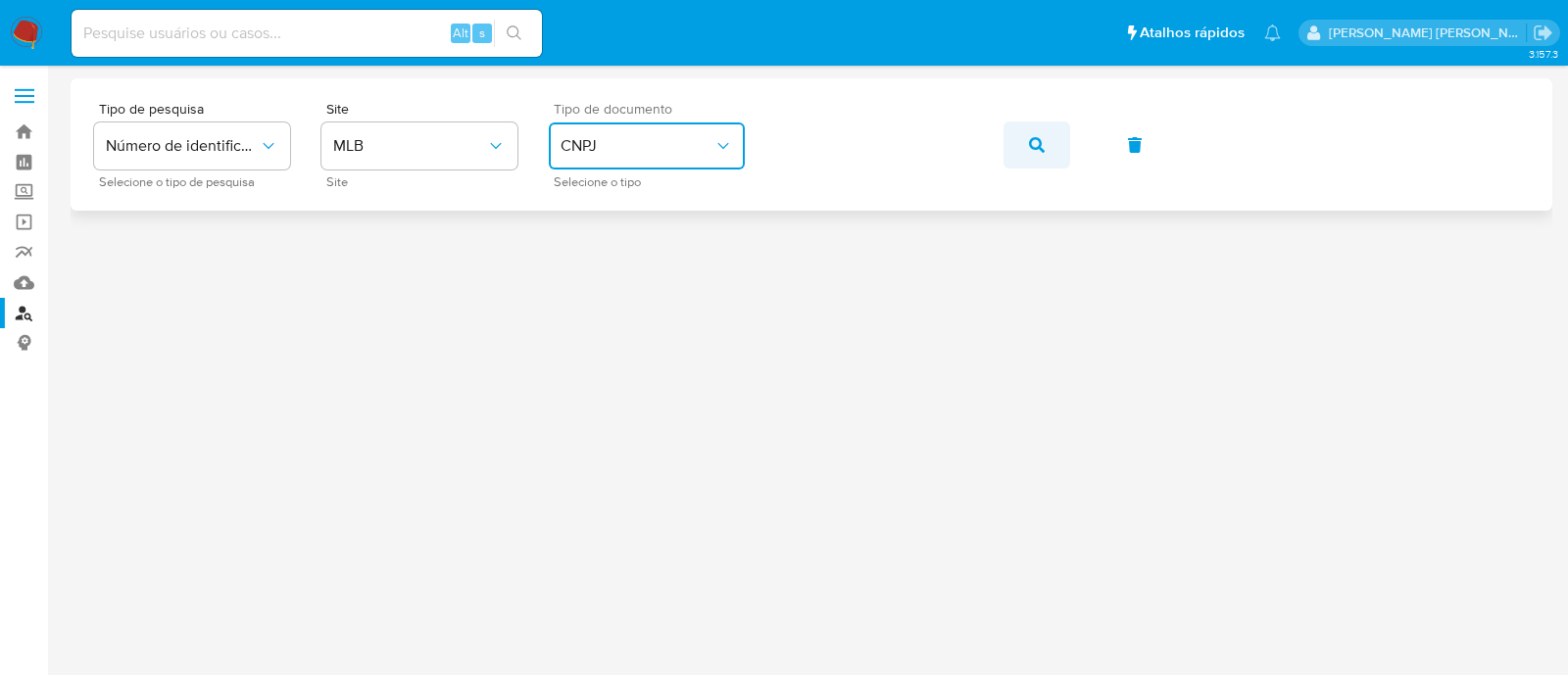
click at [1041, 143] on icon "button" at bounding box center [1037, 145] width 16 height 16
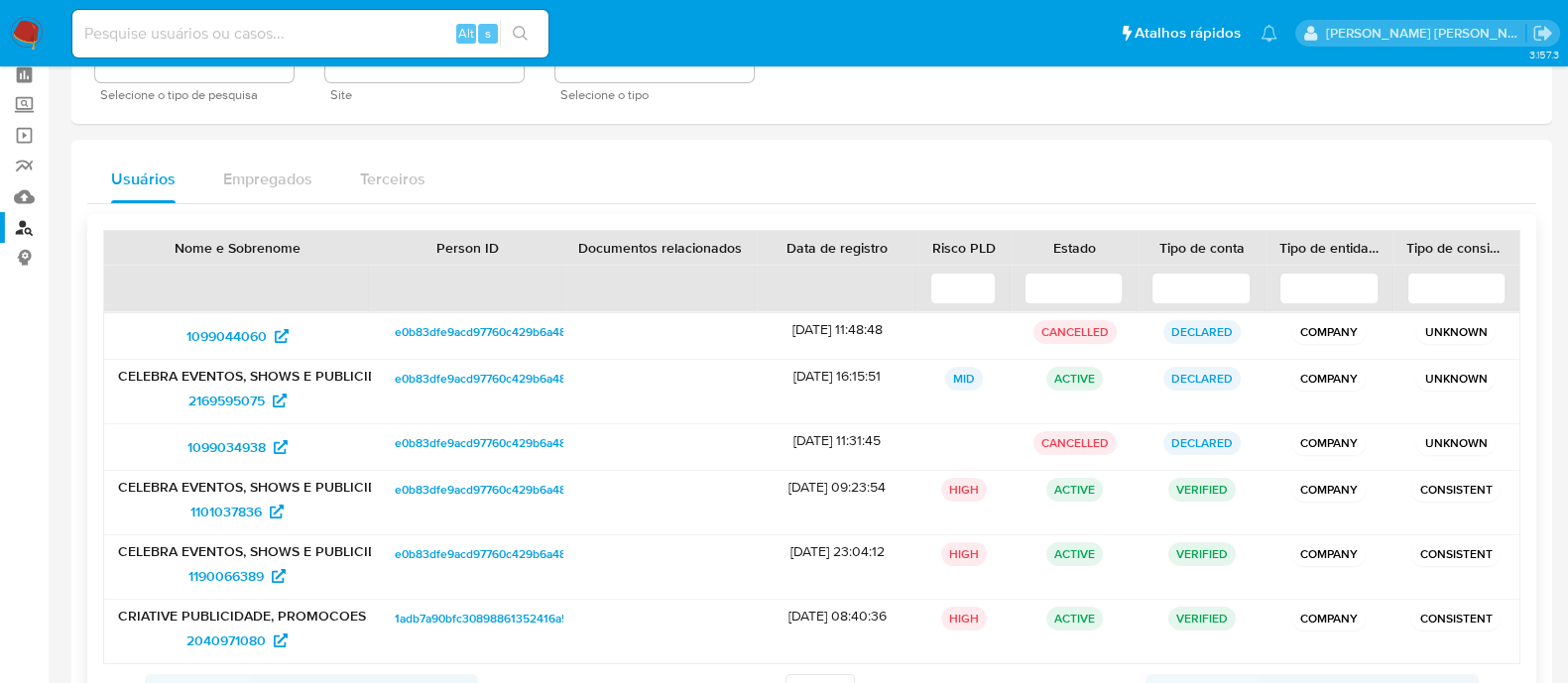
scroll to position [123, 0]
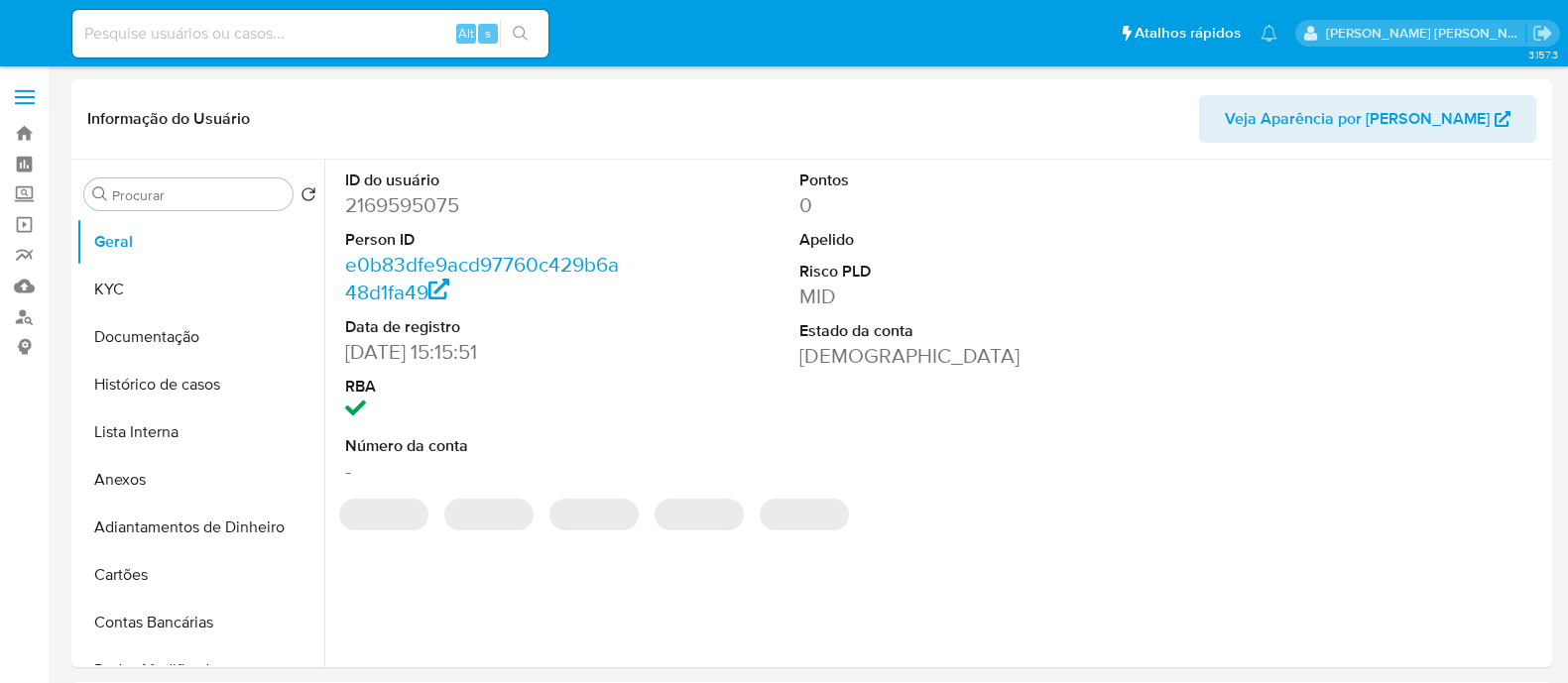
select select "10"
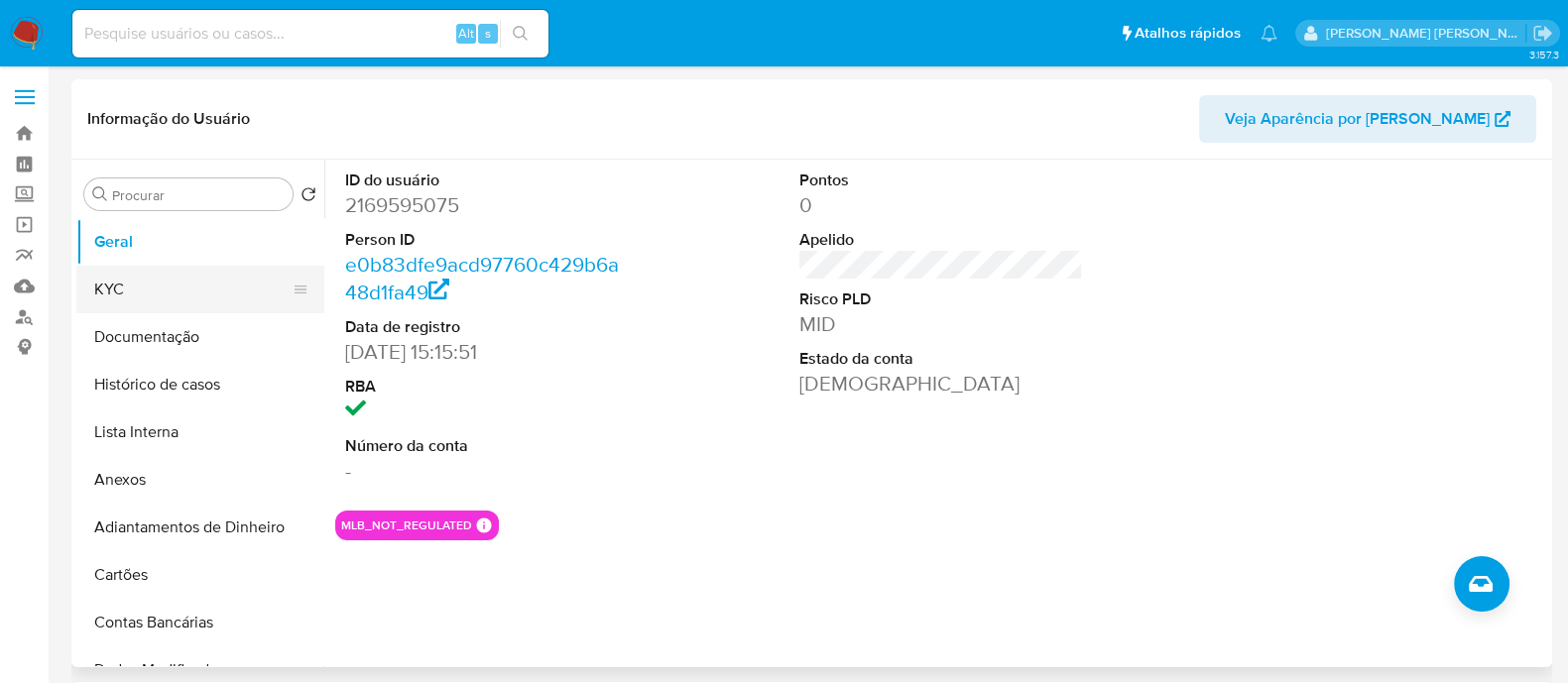
click at [161, 284] on button "KYC" at bounding box center [193, 290] width 232 height 48
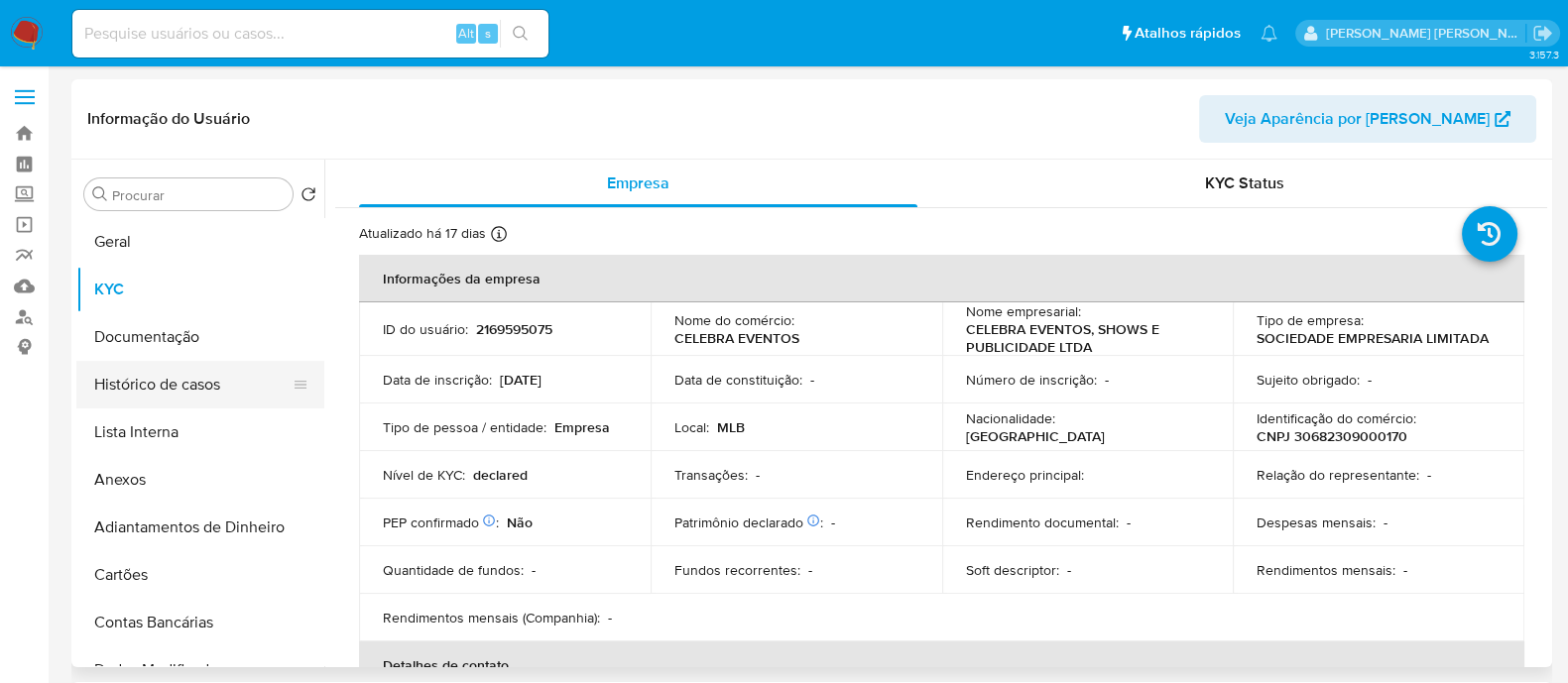
click at [193, 390] on button "Histórico de casos" at bounding box center [193, 385] width 232 height 48
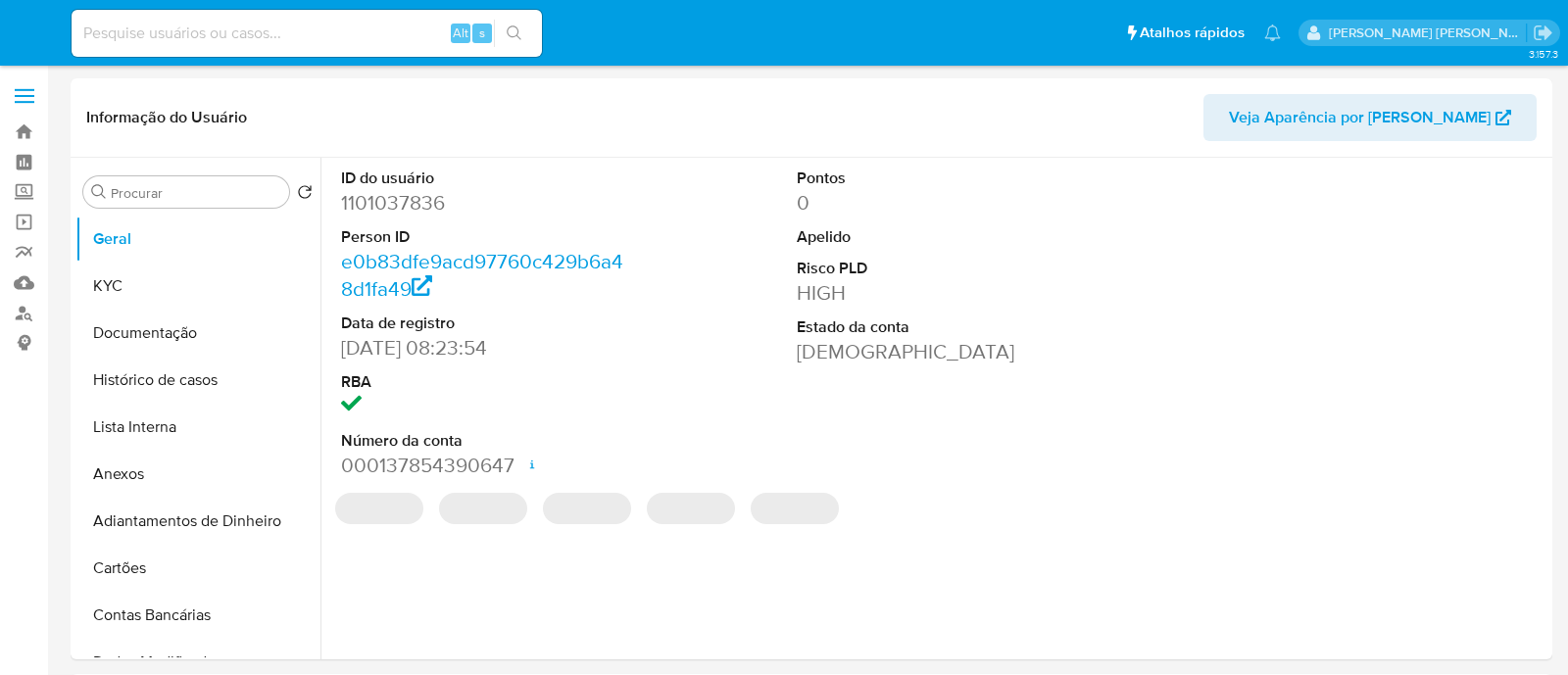
select select "10"
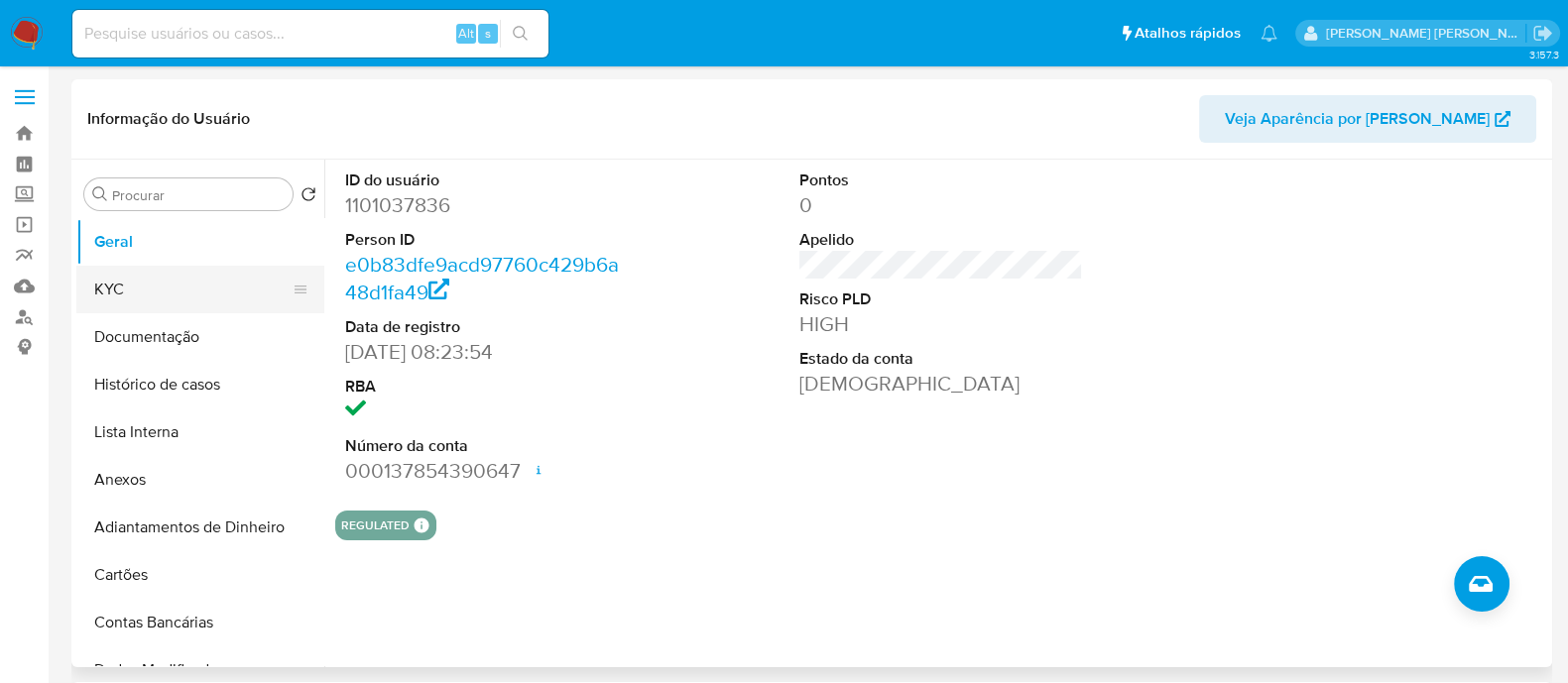
click at [208, 289] on button "KYC" at bounding box center [193, 290] width 232 height 48
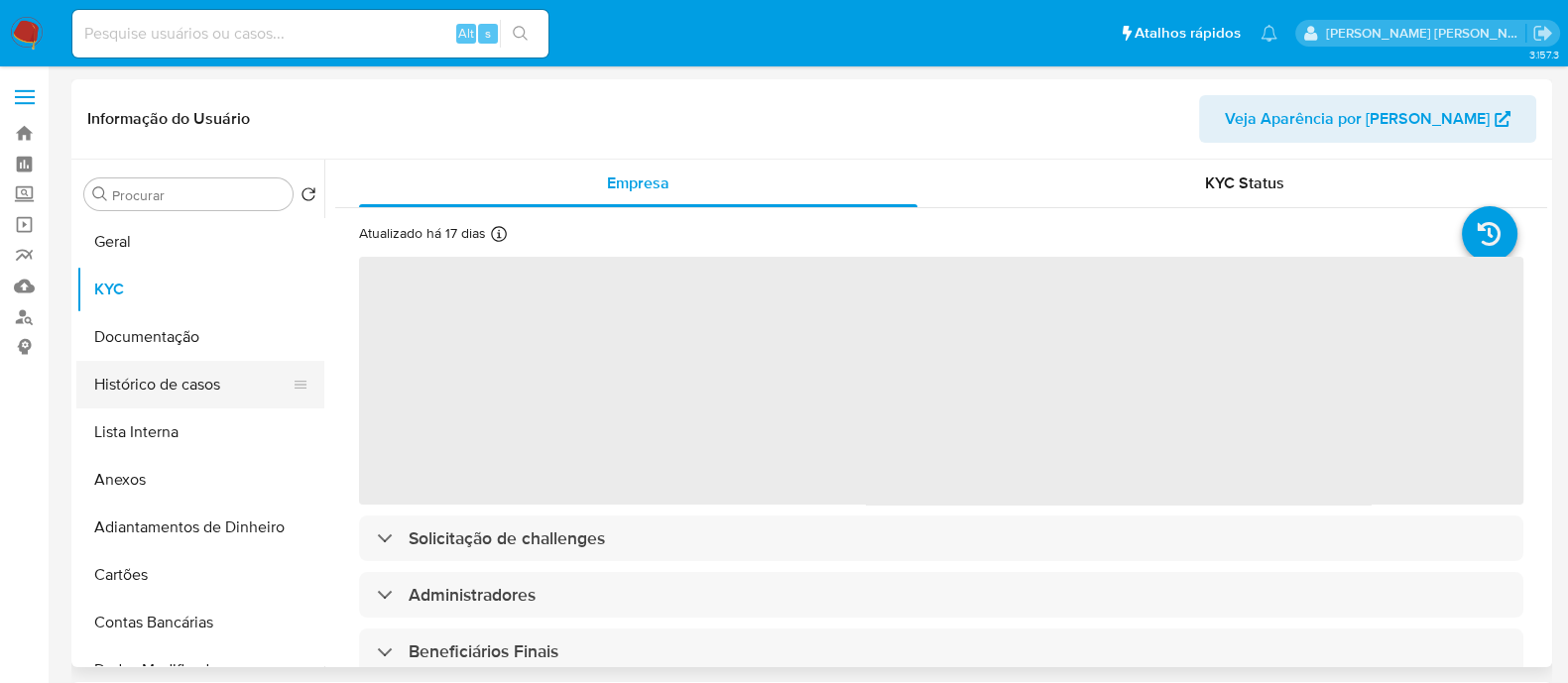
click at [199, 377] on button "Histórico de casos" at bounding box center [193, 385] width 232 height 48
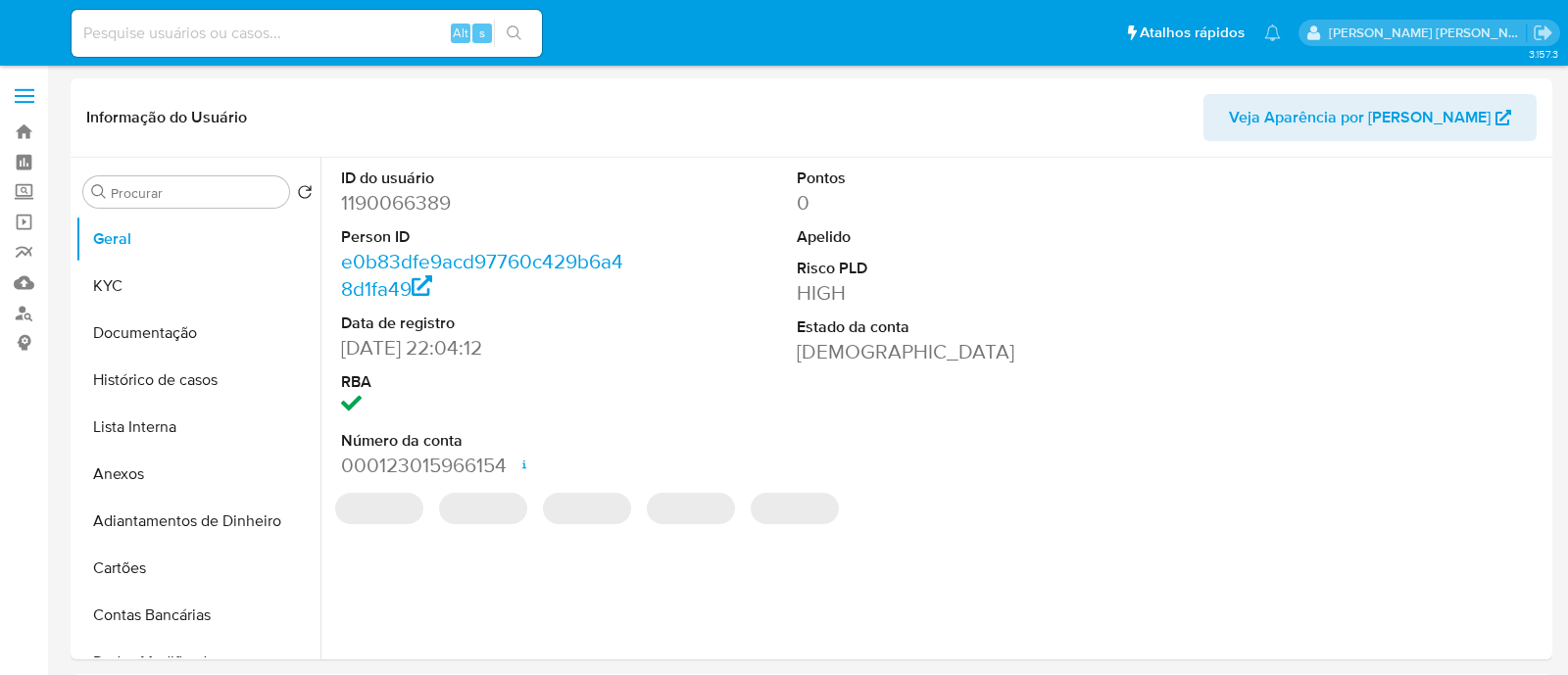
select select "10"
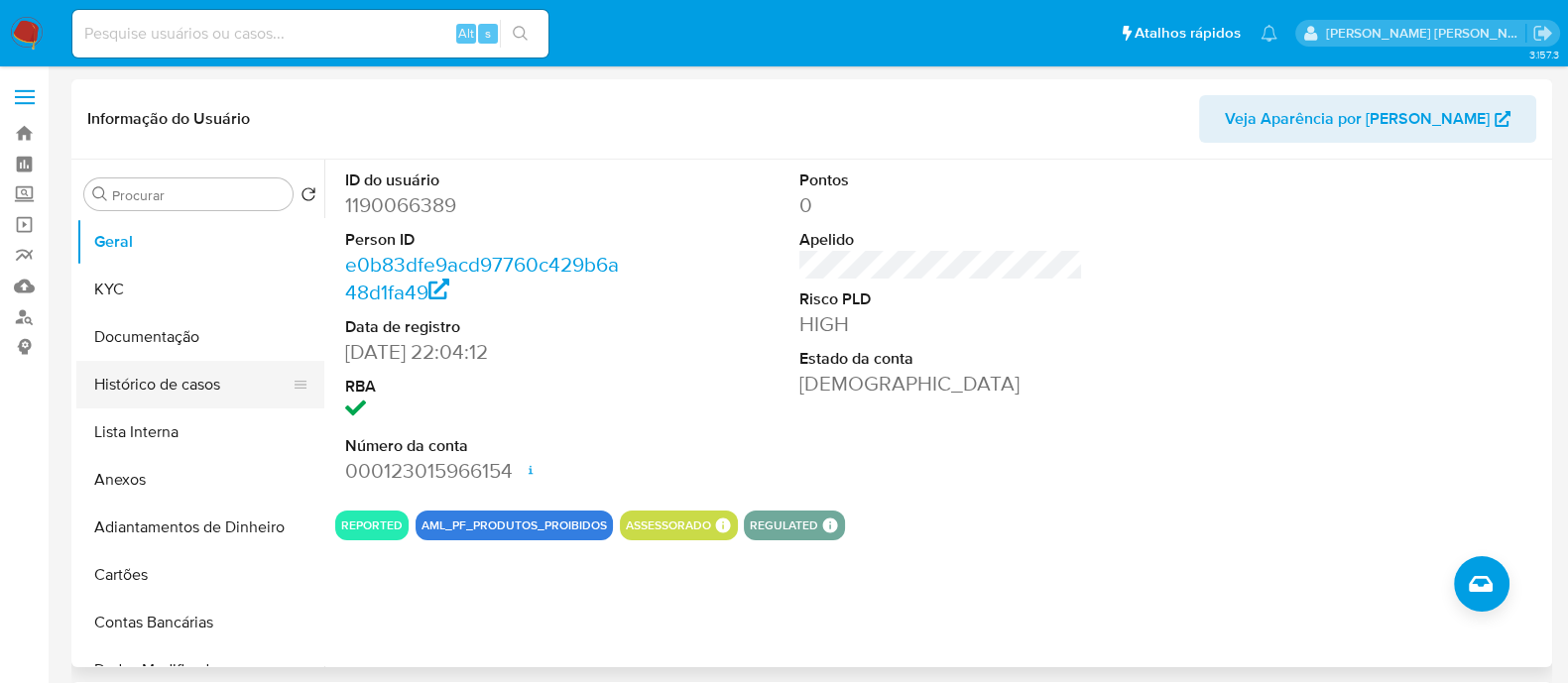
click at [179, 379] on button "Histórico de casos" at bounding box center [193, 385] width 232 height 48
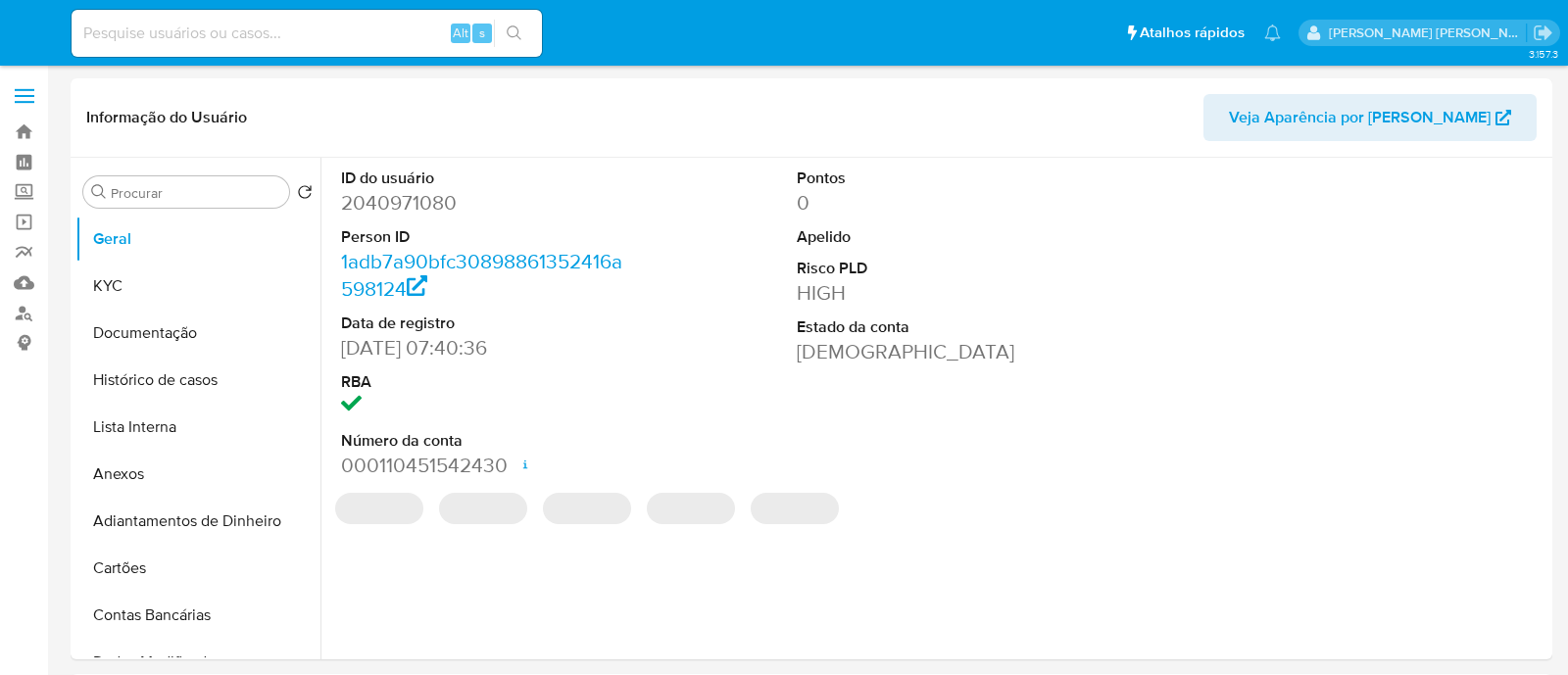
select select "10"
